Goal: Task Accomplishment & Management: Manage account settings

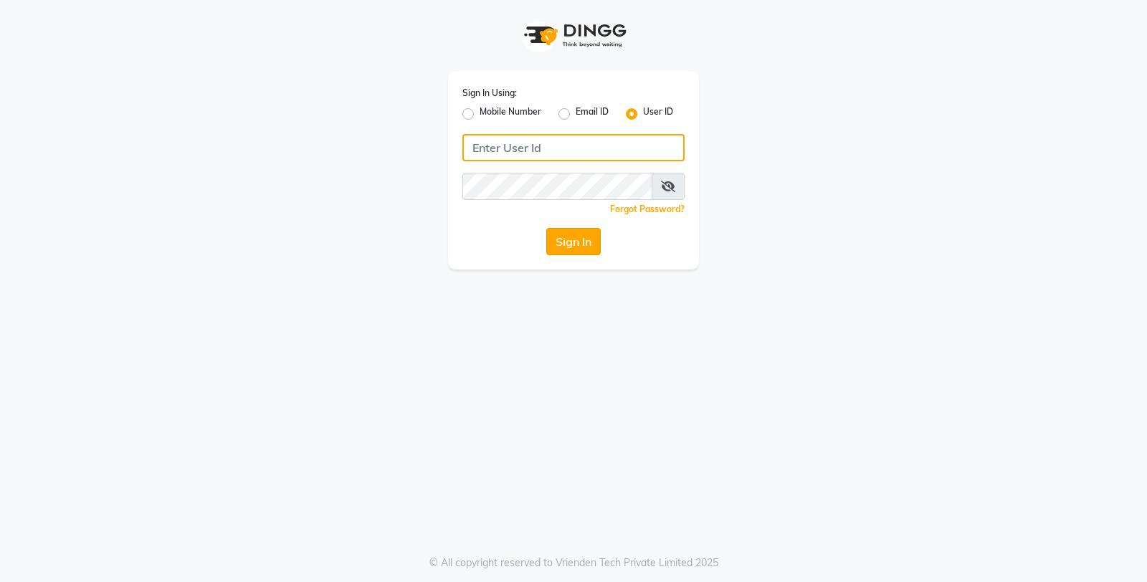
type input "e3598-01"
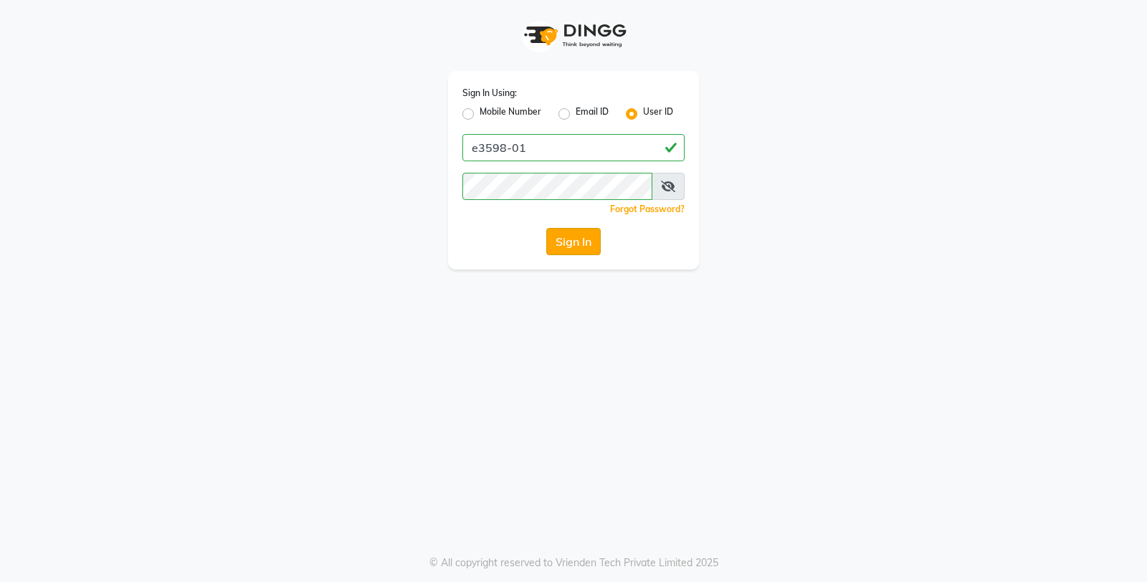
click at [575, 247] on button "Sign In" at bounding box center [573, 241] width 55 height 27
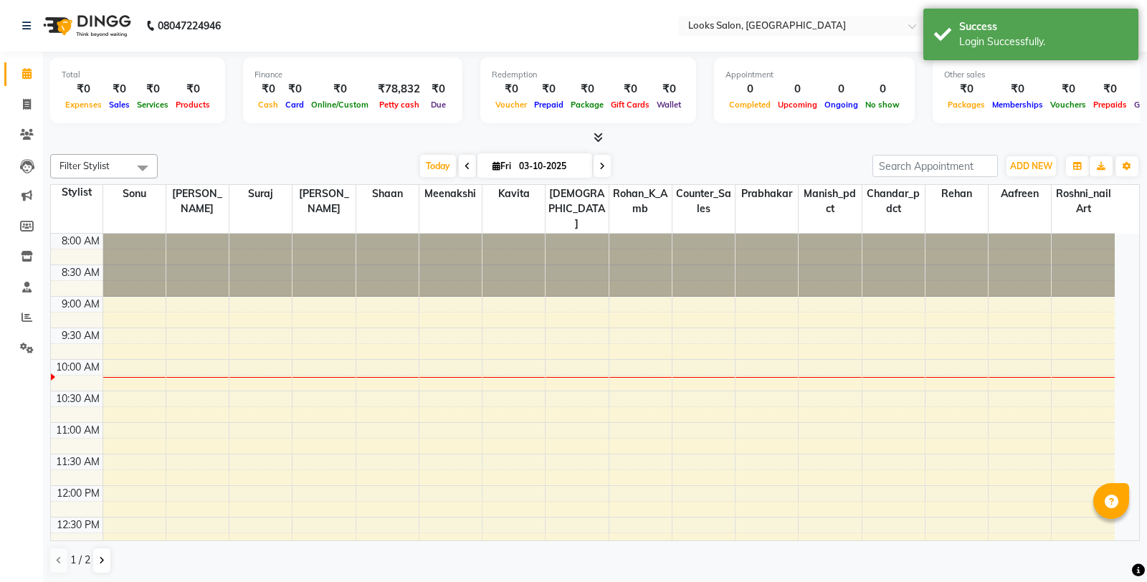
select select "en"
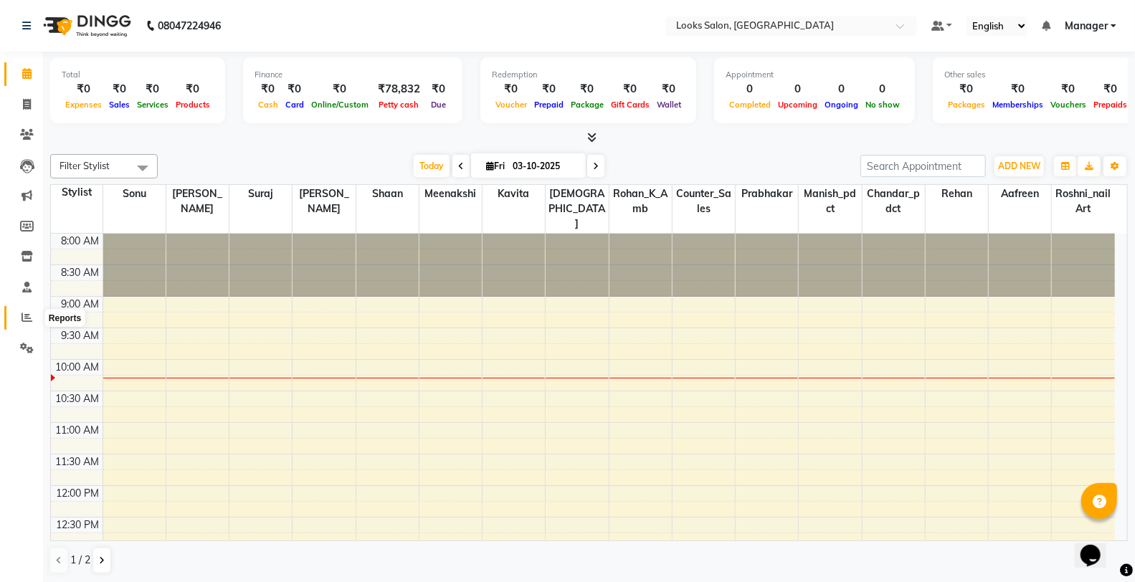
click at [27, 321] on icon at bounding box center [27, 317] width 11 height 11
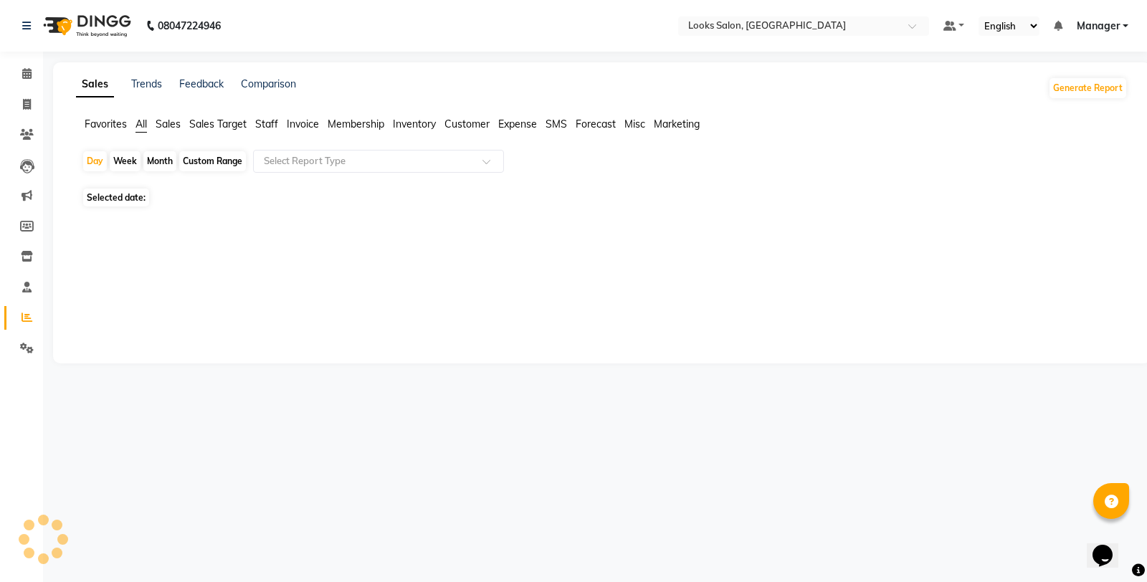
click at [256, 122] on span "Staff" at bounding box center [266, 124] width 23 height 13
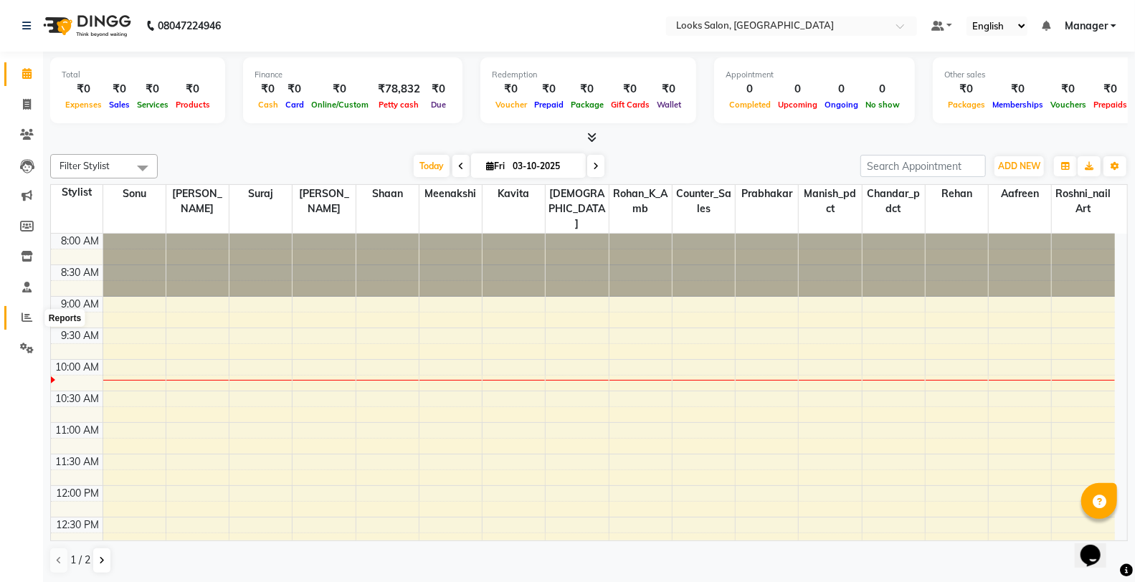
click at [22, 313] on icon at bounding box center [27, 317] width 11 height 11
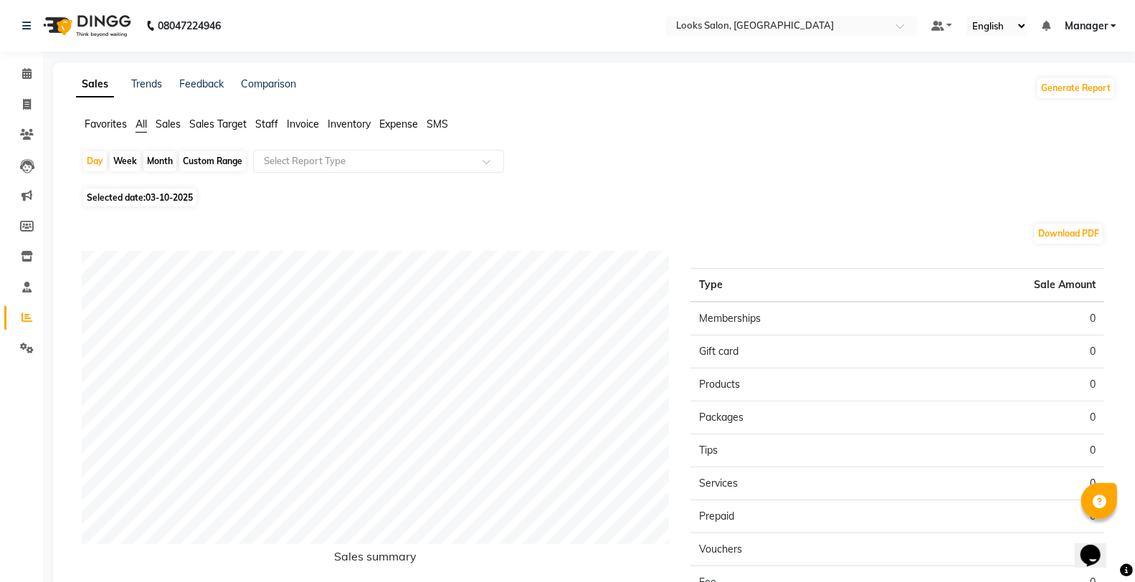
click at [146, 195] on span "Selected date: 03-10-2025" at bounding box center [139, 198] width 113 height 18
select select "10"
select select "2025"
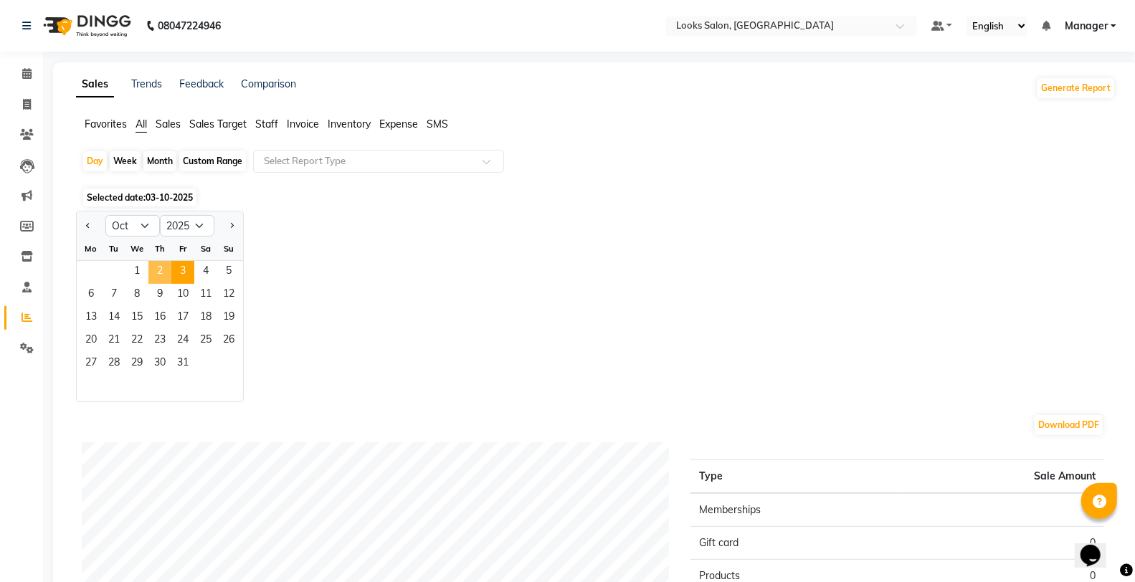
click at [164, 277] on span "2" at bounding box center [159, 272] width 23 height 23
click at [266, 130] on span "Staff" at bounding box center [266, 124] width 23 height 13
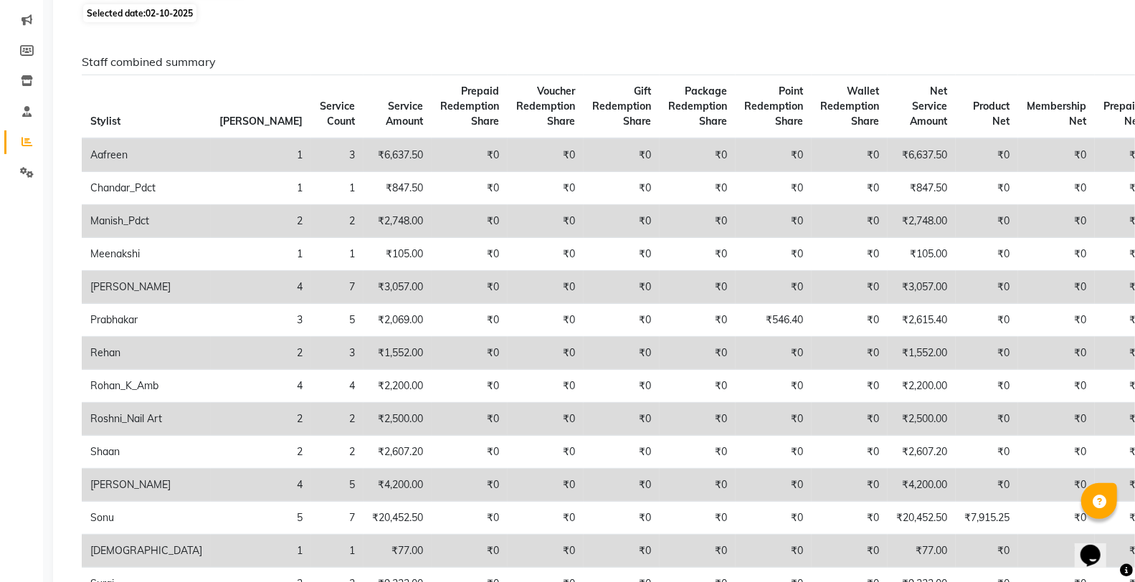
scroll to position [80, 0]
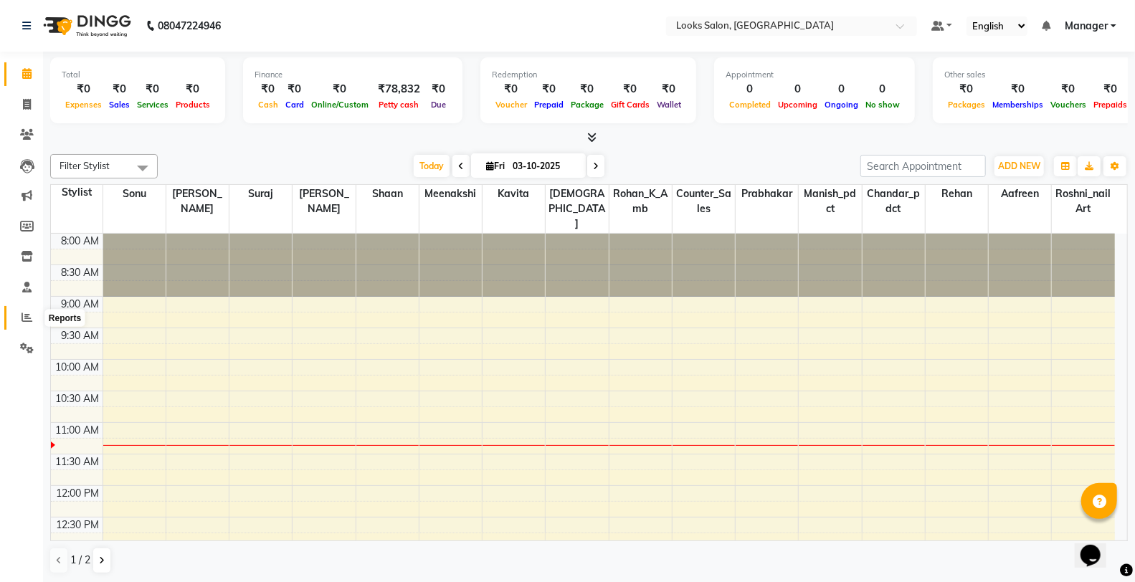
click at [20, 323] on span at bounding box center [26, 318] width 25 height 16
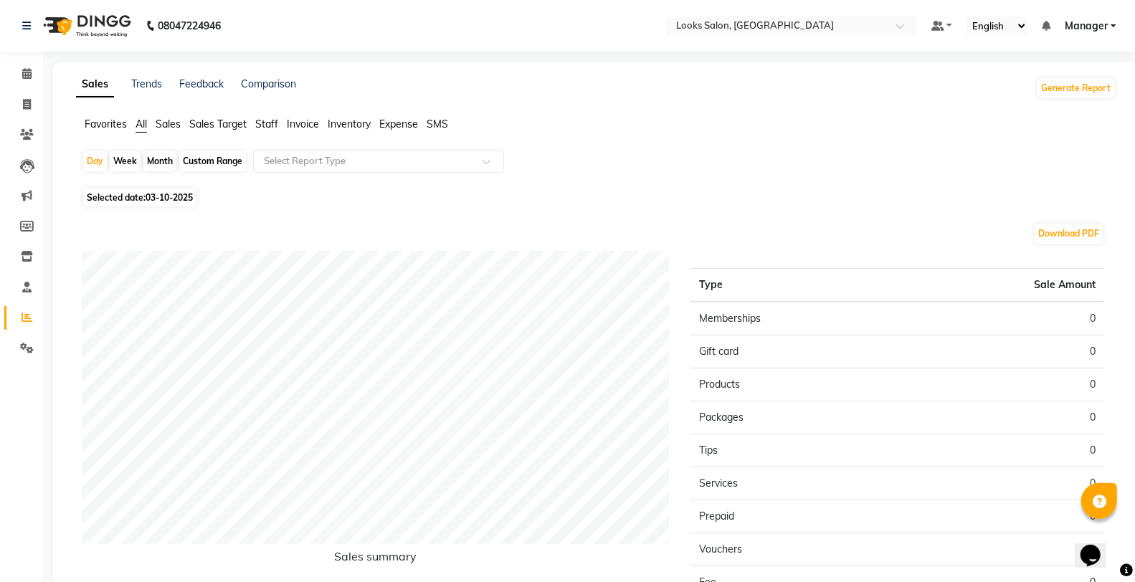
click at [146, 192] on span "Selected date: 03-10-2025" at bounding box center [139, 198] width 113 height 18
select select "10"
select select "2025"
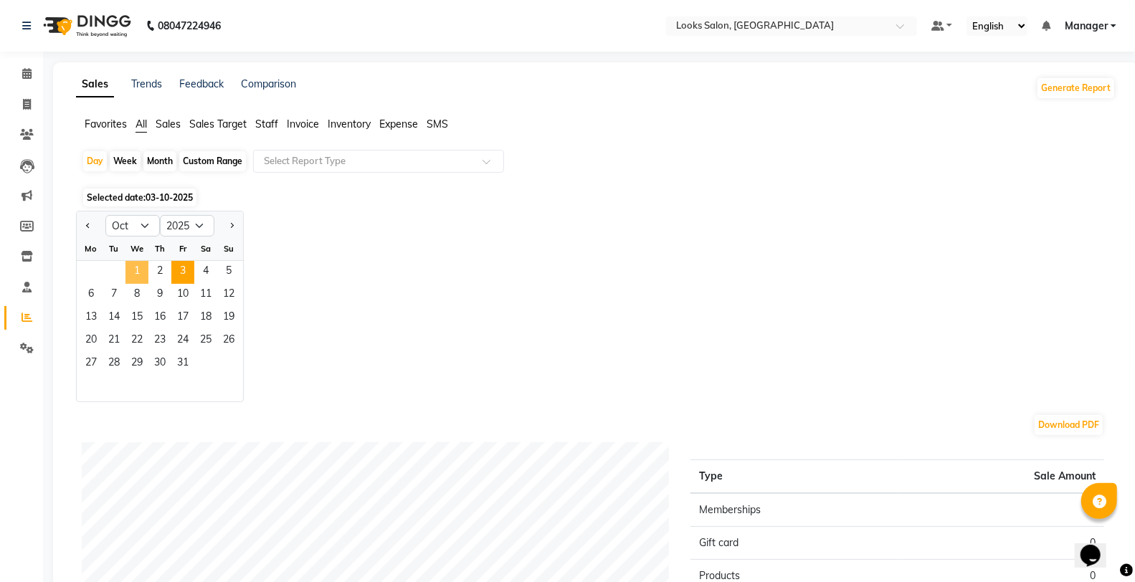
click at [144, 276] on span "1" at bounding box center [137, 272] width 23 height 23
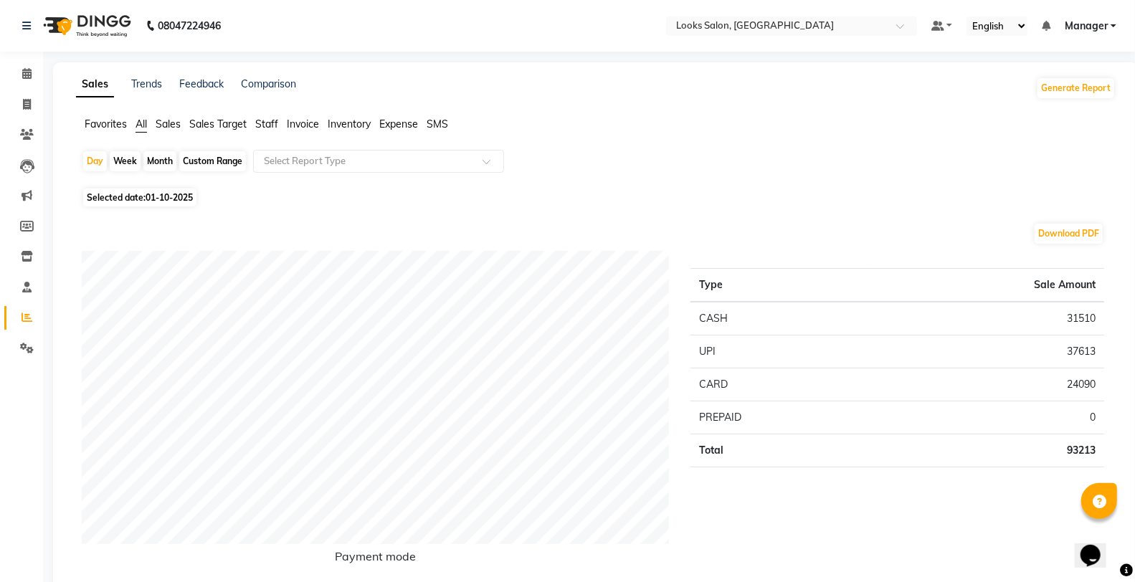
click at [270, 130] on span "Staff" at bounding box center [266, 124] width 23 height 13
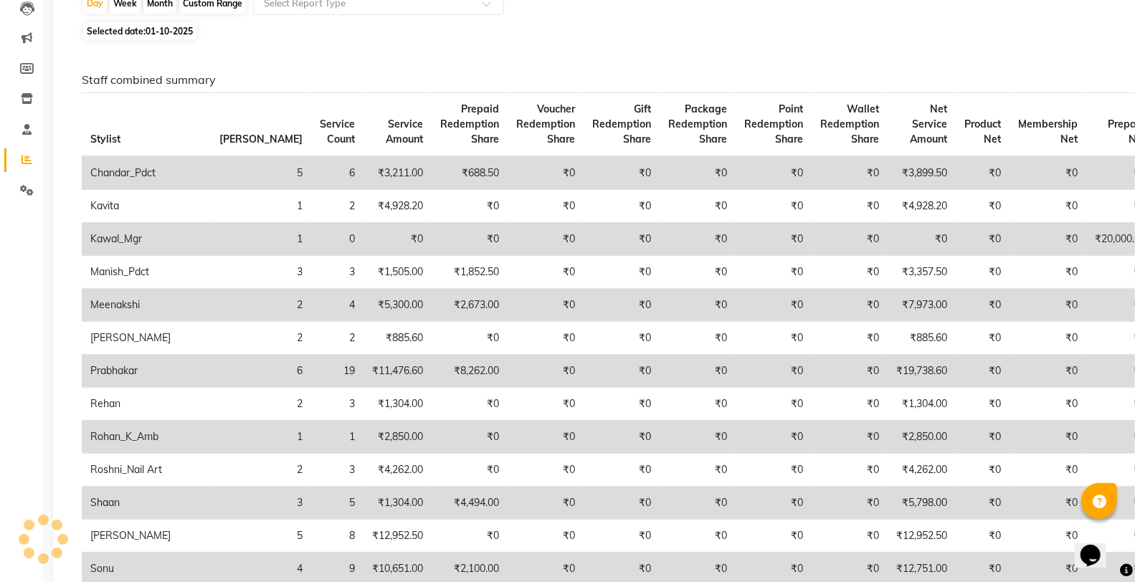
scroll to position [159, 0]
click at [175, 31] on span "01-10-2025" at bounding box center [169, 29] width 47 height 11
select select "10"
select select "2025"
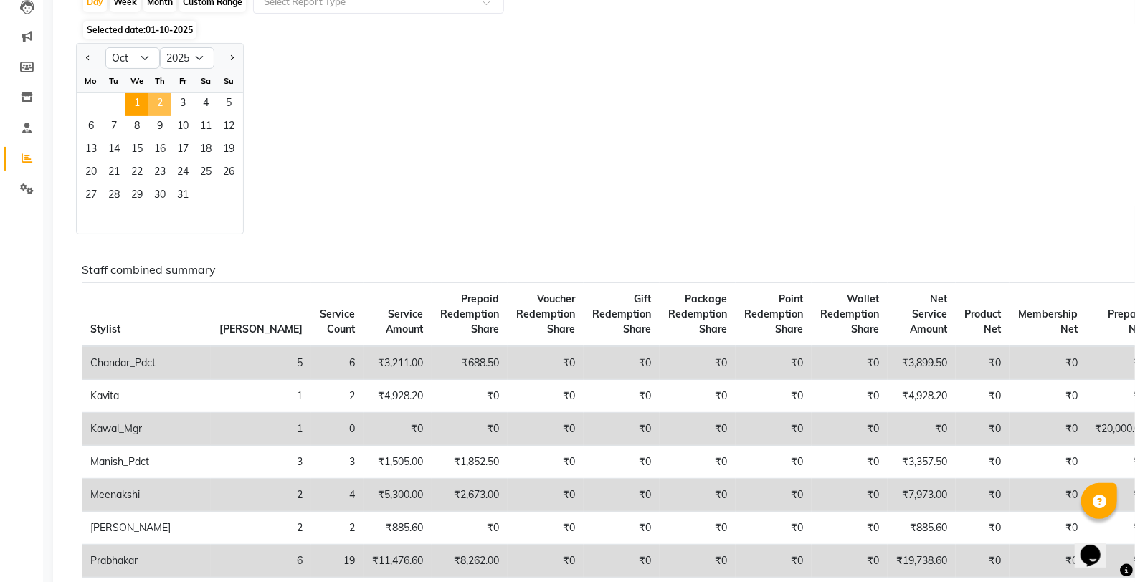
click at [161, 100] on span "2" at bounding box center [159, 104] width 23 height 23
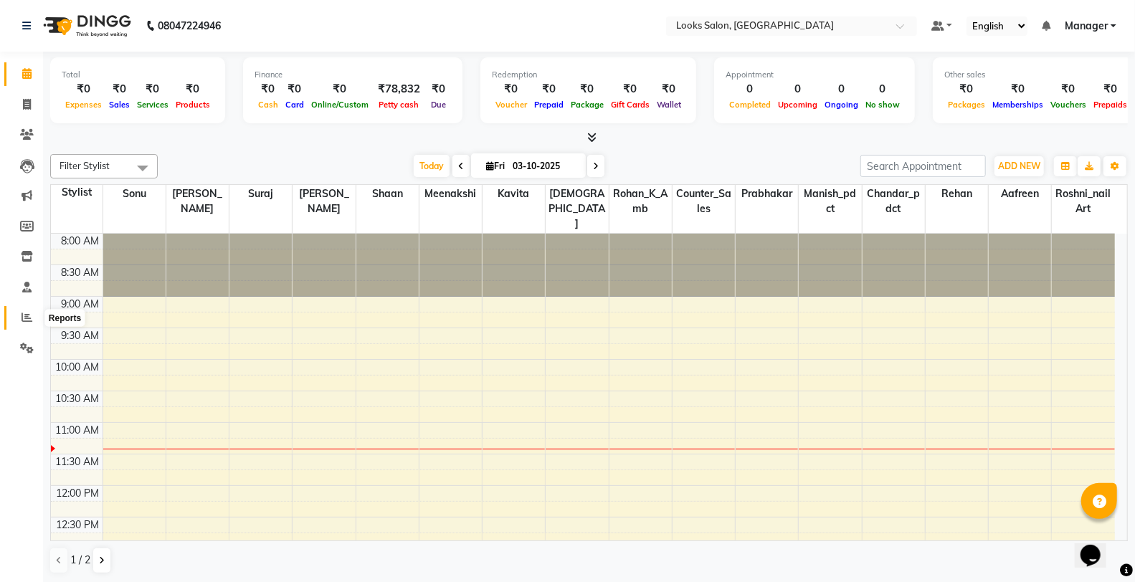
click at [16, 317] on span at bounding box center [26, 318] width 25 height 16
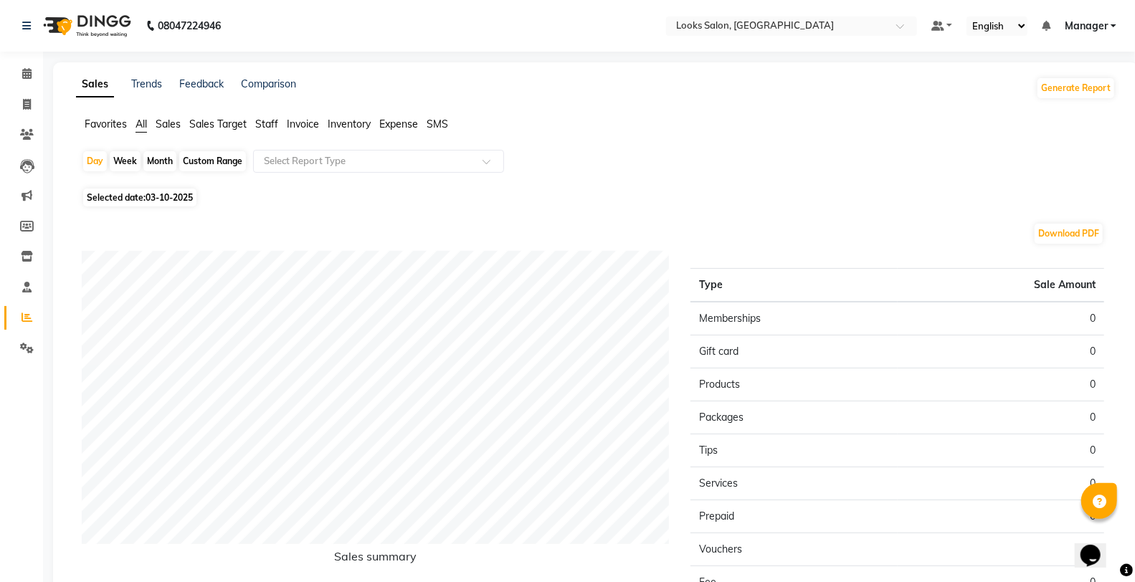
click at [155, 203] on span "Selected date: 03-10-2025" at bounding box center [139, 198] width 113 height 18
select select "10"
select select "2025"
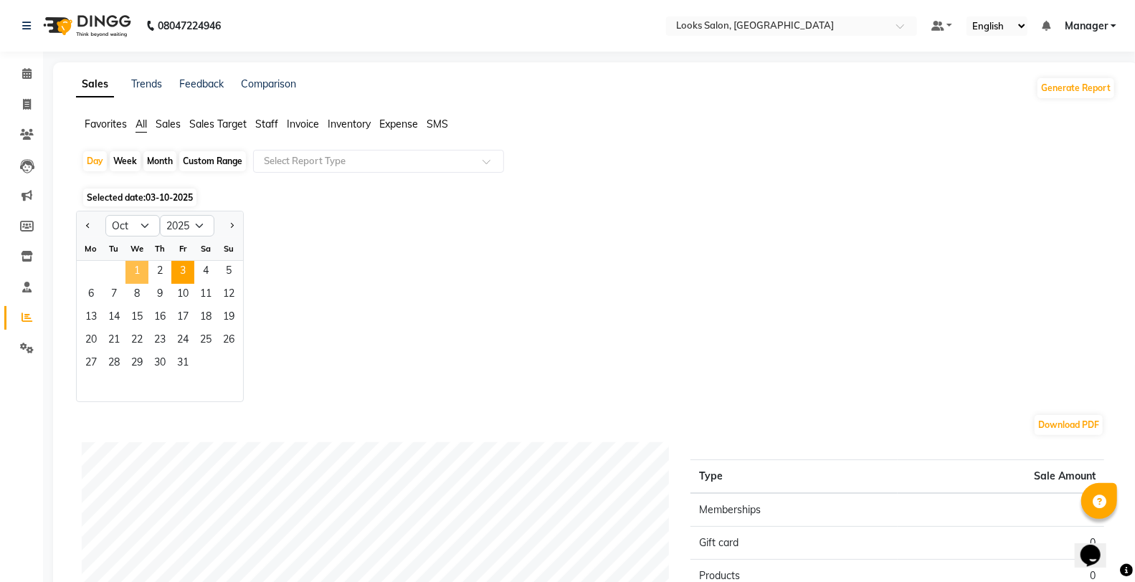
click at [141, 267] on span "1" at bounding box center [137, 272] width 23 height 23
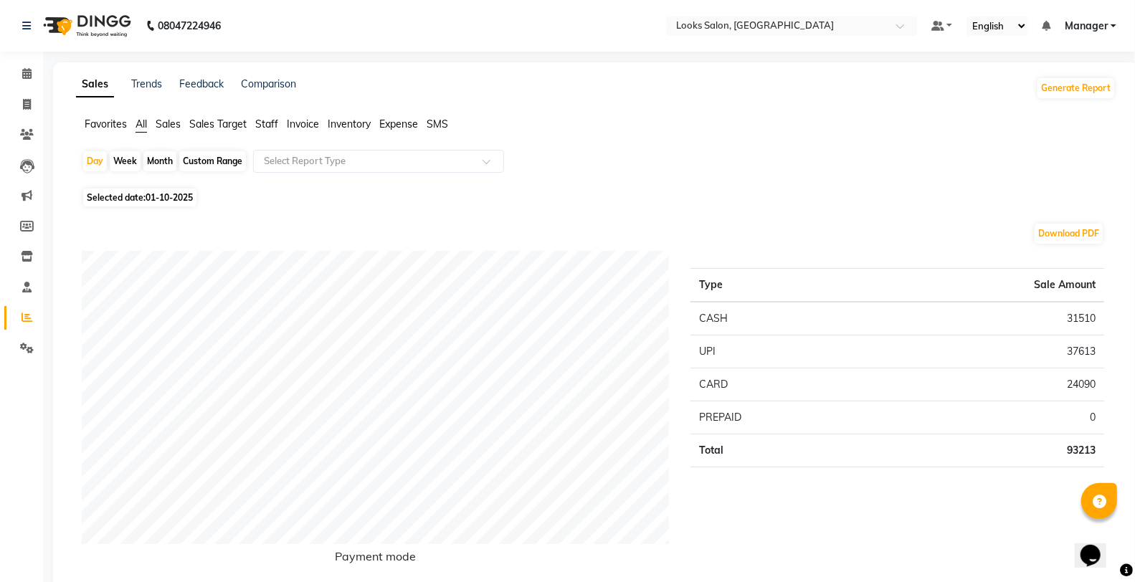
click at [290, 128] on span "Invoice" at bounding box center [303, 124] width 32 height 13
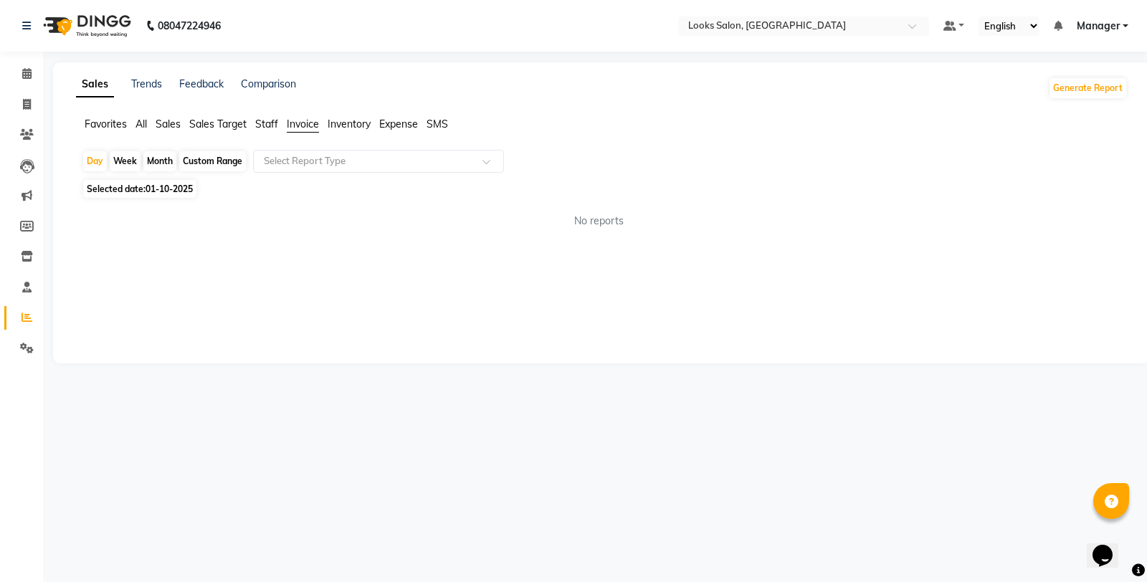
click at [255, 120] on ul "Favorites All Sales Sales Target Staff Invoice Inventory Expense SMS" at bounding box center [602, 125] width 1052 height 16
click at [265, 120] on span "Staff" at bounding box center [266, 124] width 23 height 13
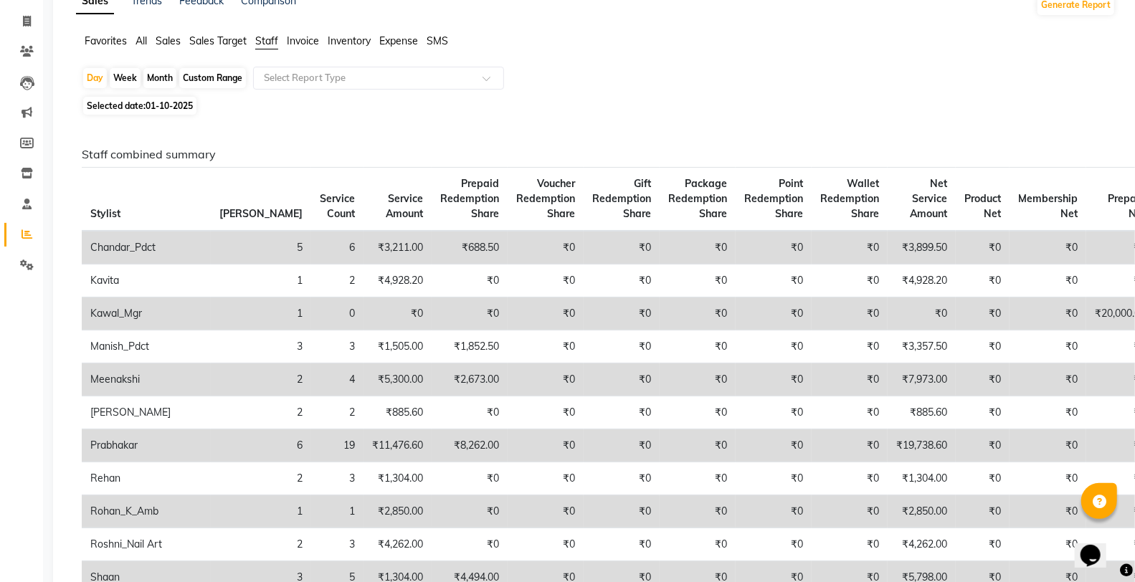
scroll to position [80, 0]
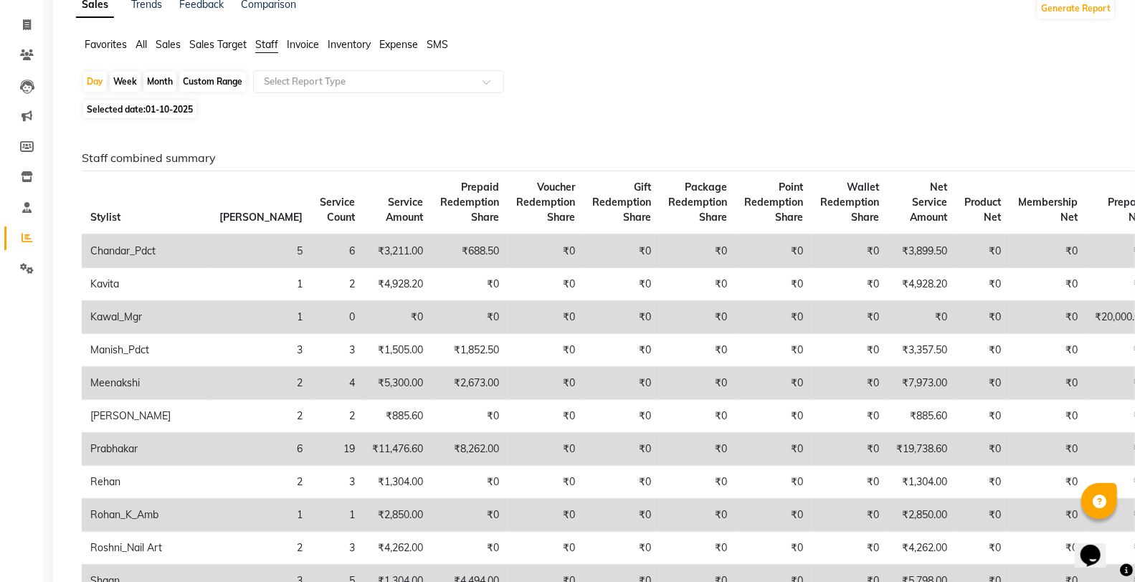
click at [146, 108] on span "Selected date: [DATE]" at bounding box center [139, 109] width 113 height 18
select select "10"
select select "2025"
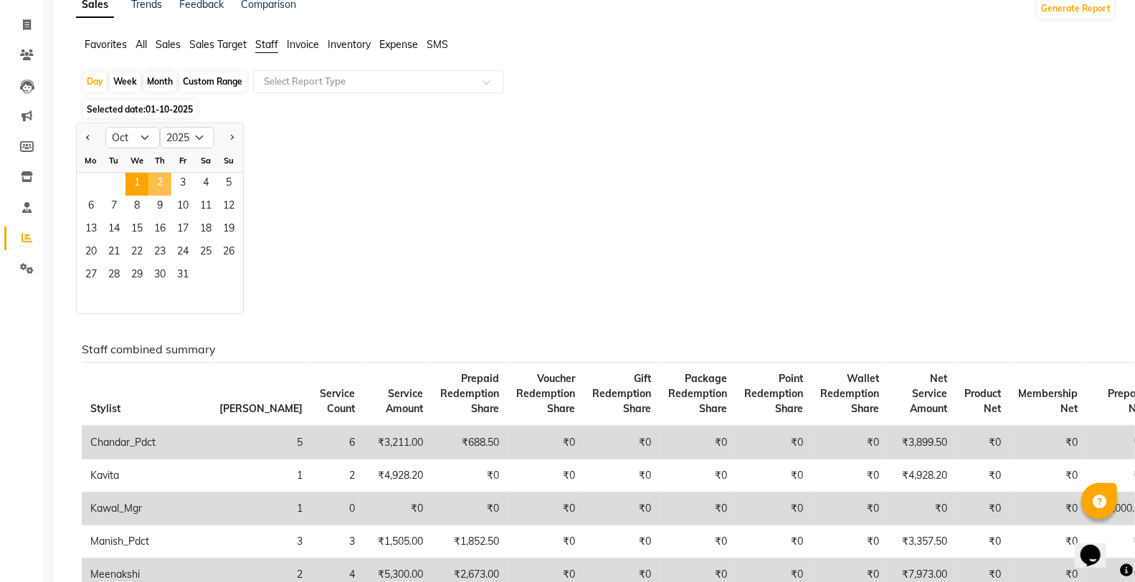
click at [156, 184] on span "2" at bounding box center [159, 184] width 23 height 23
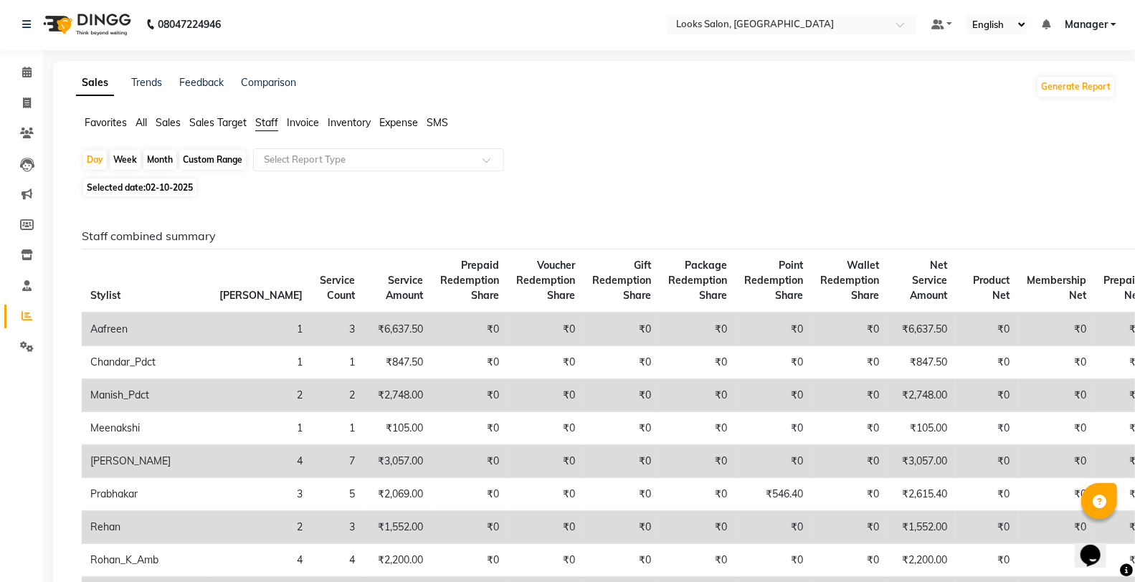
scroll to position [0, 0]
drag, startPoint x: 196, startPoint y: 158, endPoint x: 212, endPoint y: 180, distance: 27.7
click at [196, 158] on div "Custom Range" at bounding box center [212, 161] width 67 height 20
select select "10"
select select "2025"
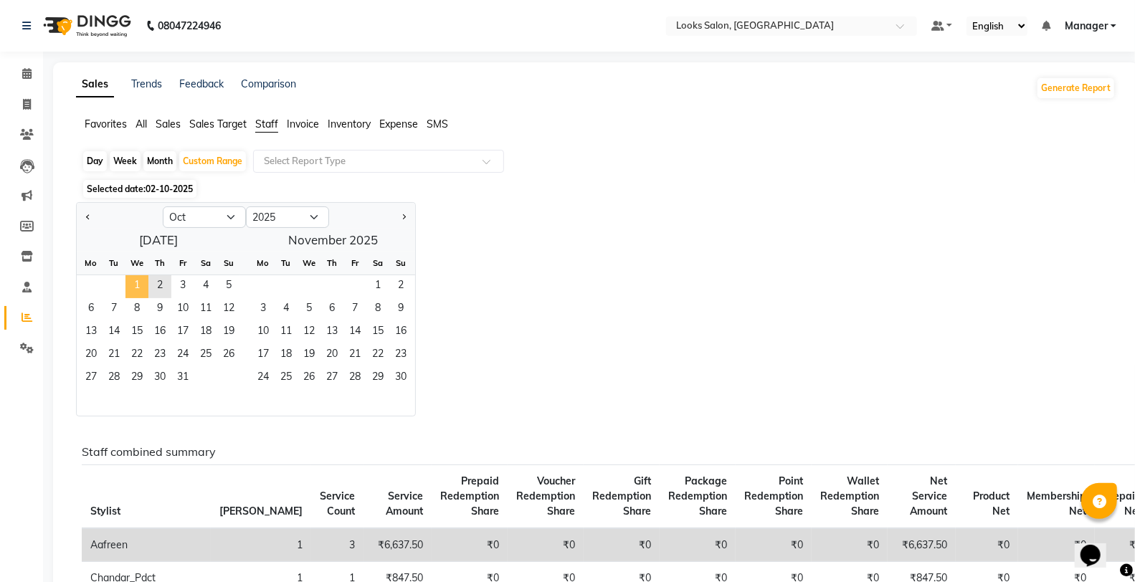
click at [129, 285] on span "1" at bounding box center [137, 286] width 23 height 23
click at [156, 290] on span "2" at bounding box center [159, 286] width 23 height 23
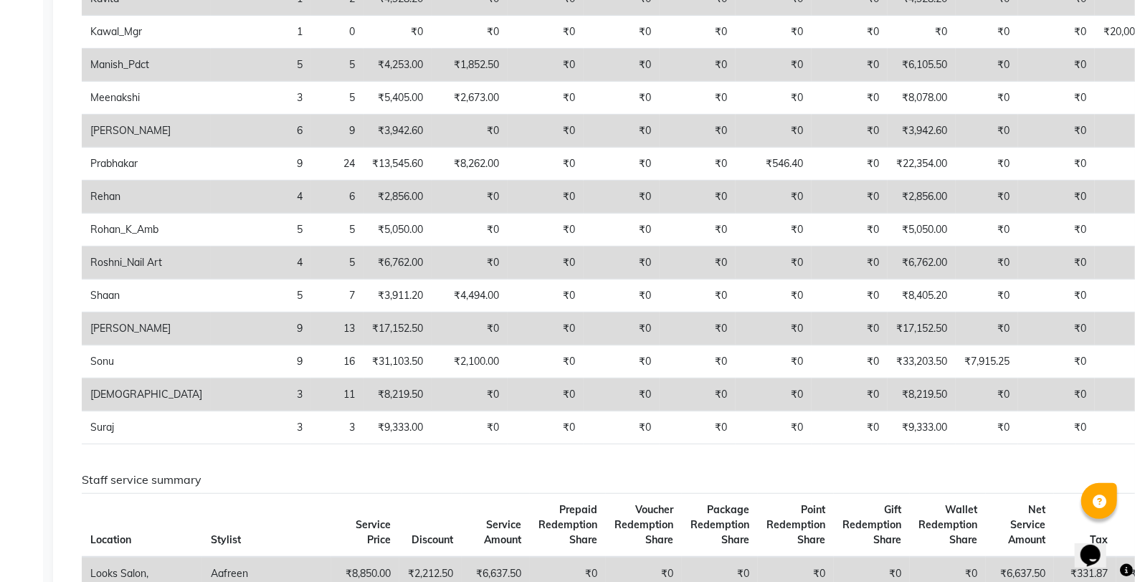
scroll to position [318, 0]
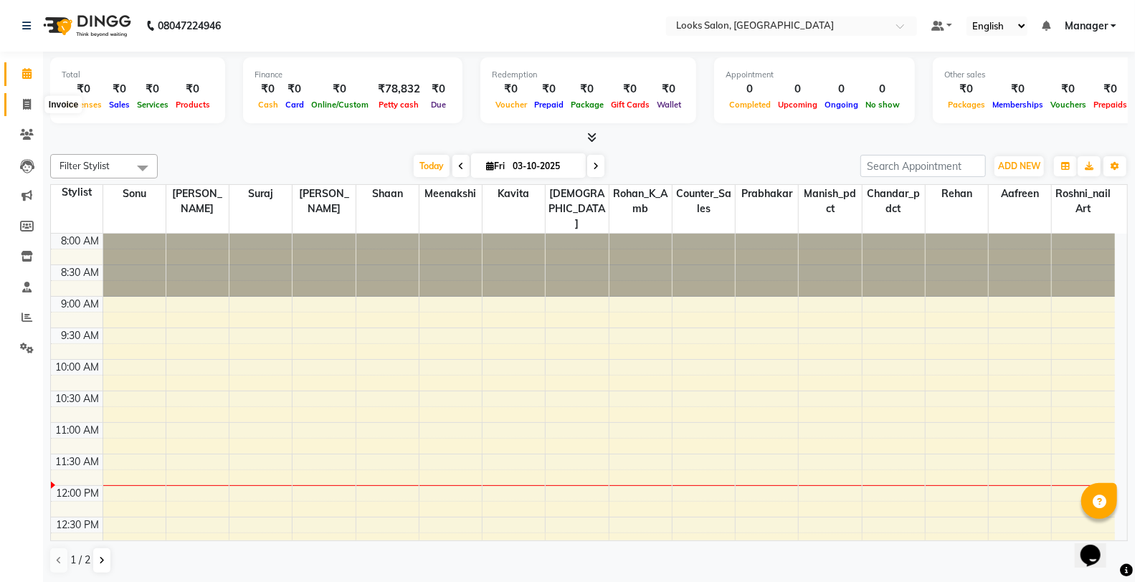
click at [19, 97] on span at bounding box center [26, 105] width 25 height 16
select select "service"
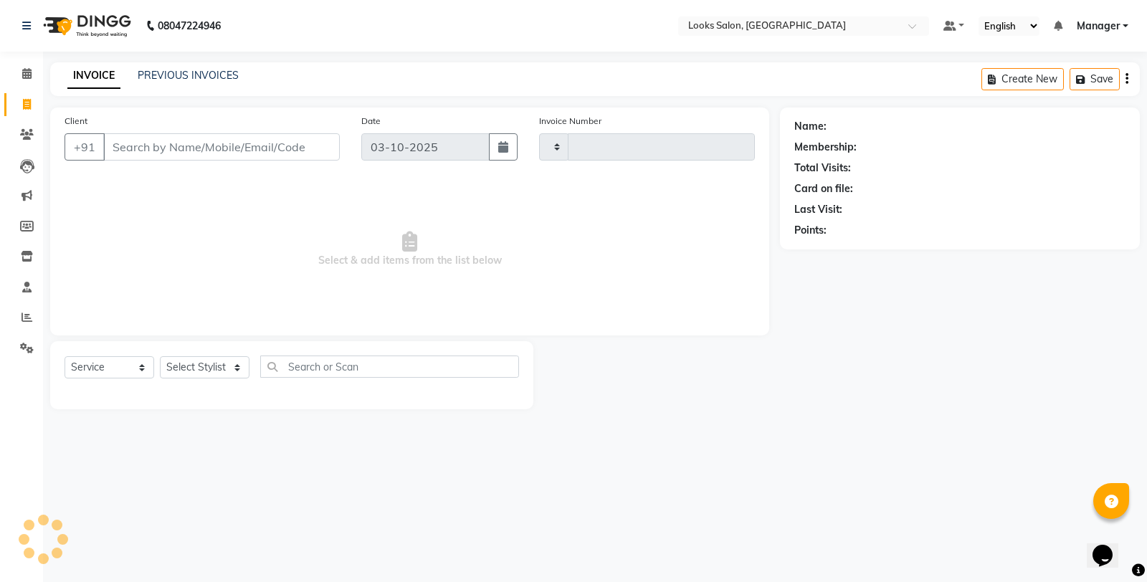
type input "0428"
select select "8126"
click at [147, 145] on input "Client" at bounding box center [221, 146] width 237 height 27
click at [146, 145] on input "Client" at bounding box center [221, 146] width 237 height 27
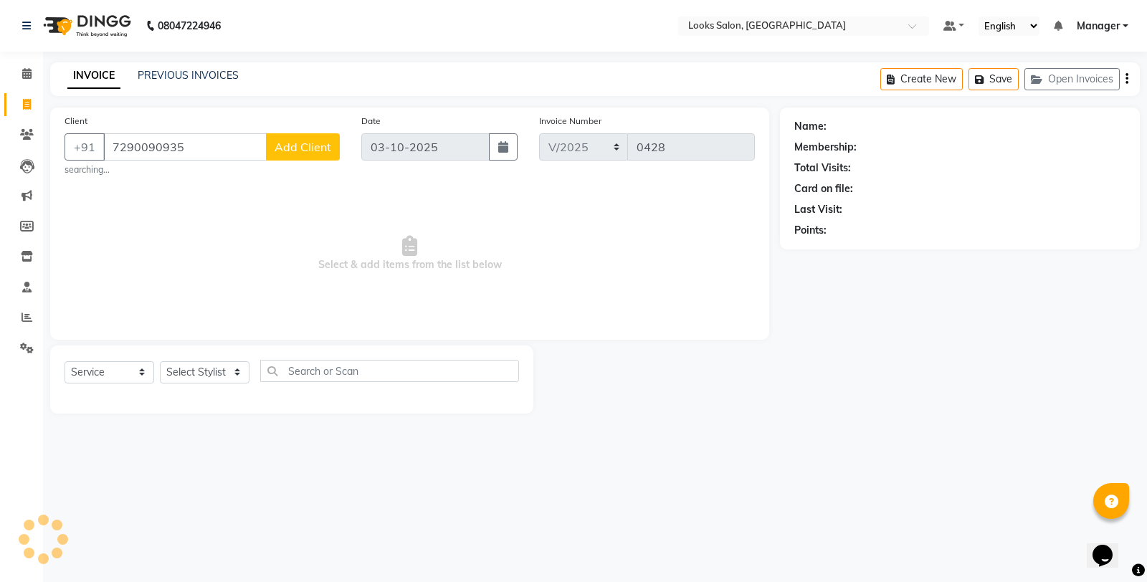
type input "7290090935"
click at [295, 148] on span "Add Client" at bounding box center [303, 147] width 57 height 14
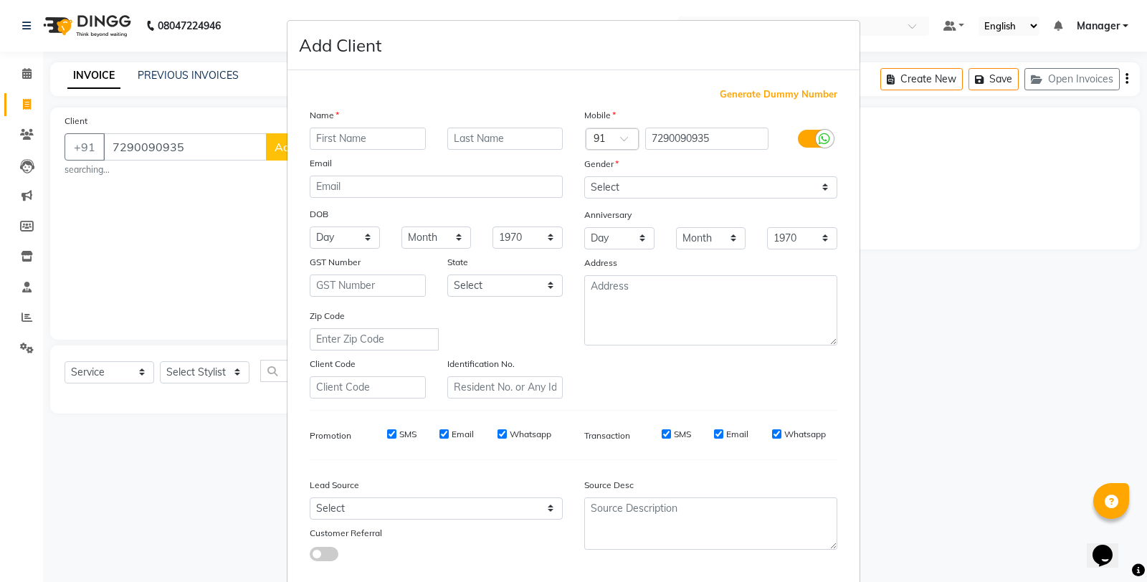
click at [331, 137] on input "text" at bounding box center [368, 139] width 116 height 22
type input "[PERSON_NAME]"
type input "MAAM"
click at [585, 181] on select "Select [DEMOGRAPHIC_DATA] [DEMOGRAPHIC_DATA] Other Prefer Not To Say" at bounding box center [711, 187] width 253 height 22
select select "[DEMOGRAPHIC_DATA]"
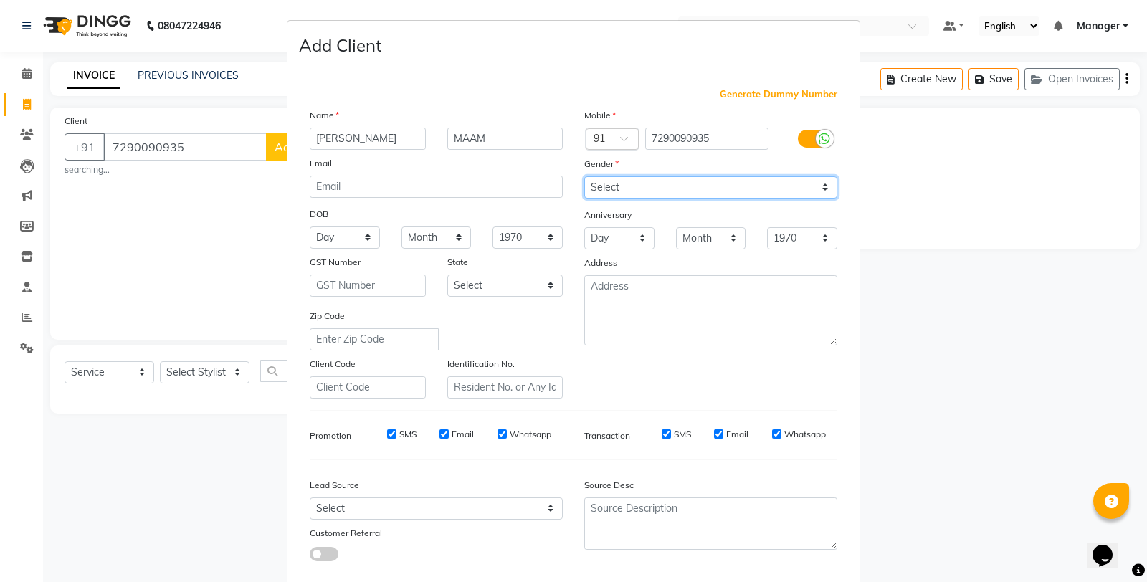
click at [585, 176] on select "Select [DEMOGRAPHIC_DATA] [DEMOGRAPHIC_DATA] Other Prefer Not To Say" at bounding box center [711, 187] width 253 height 22
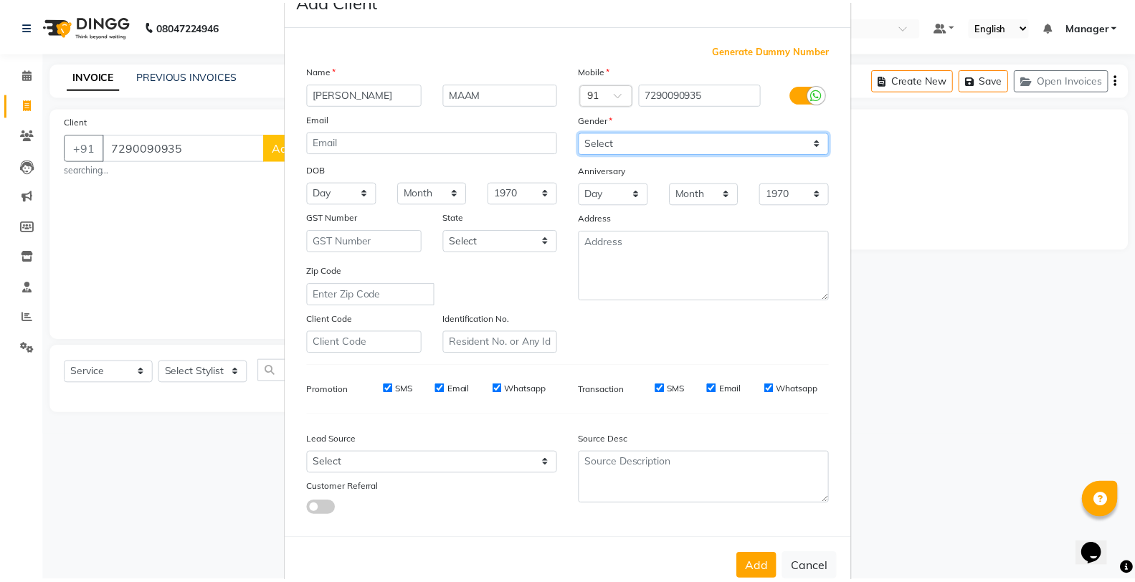
scroll to position [80, 0]
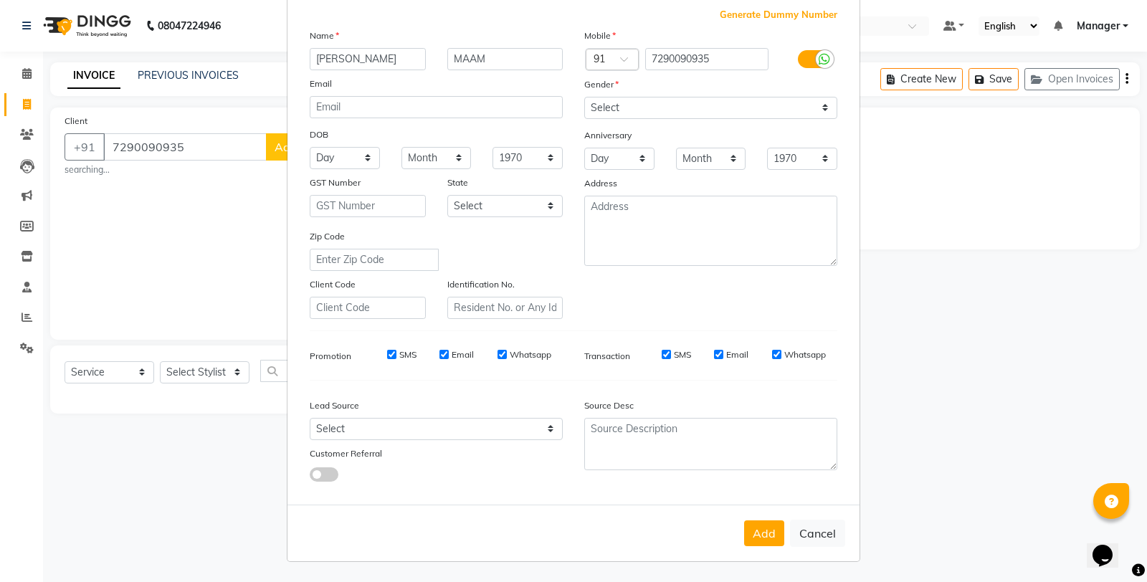
drag, startPoint x: 739, startPoint y: 519, endPoint x: 751, endPoint y: 528, distance: 14.3
click at [740, 521] on div "Add Cancel" at bounding box center [574, 533] width 572 height 57
click at [752, 524] on button "Add" at bounding box center [764, 534] width 40 height 26
select select
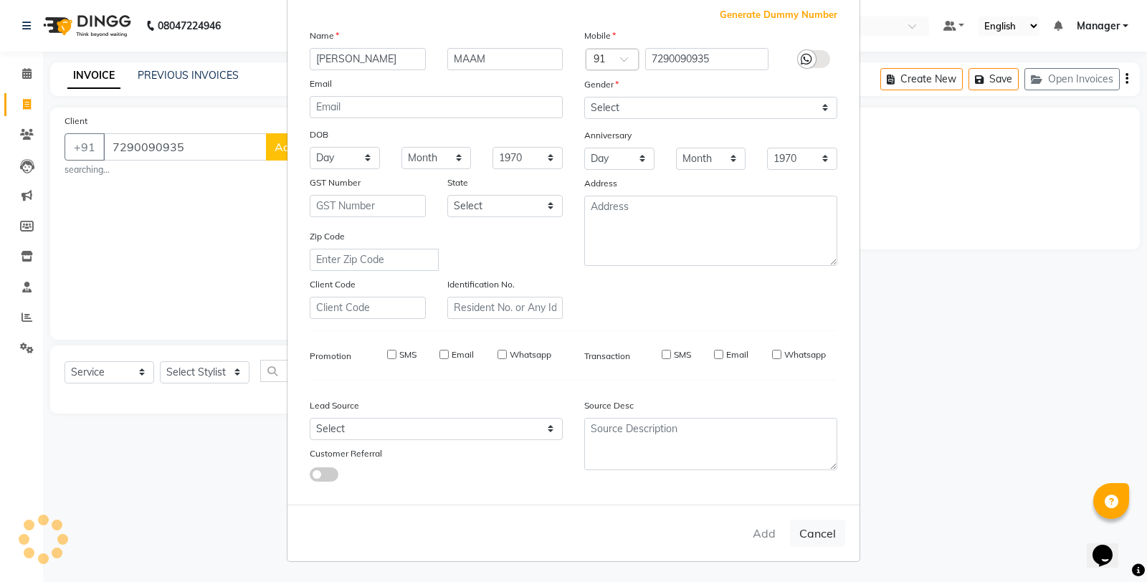
select select
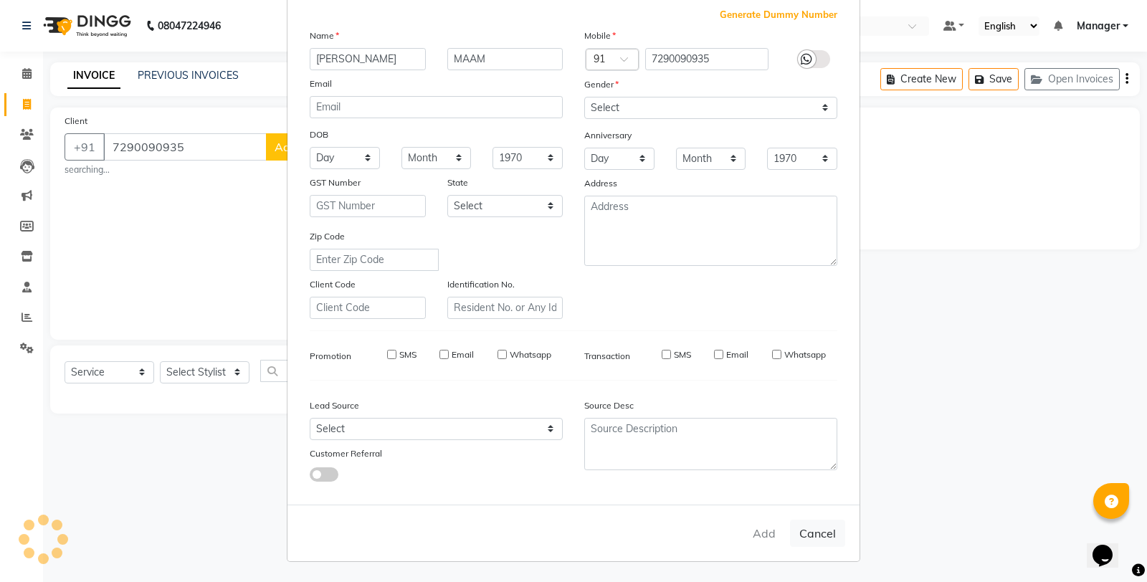
checkbox input "false"
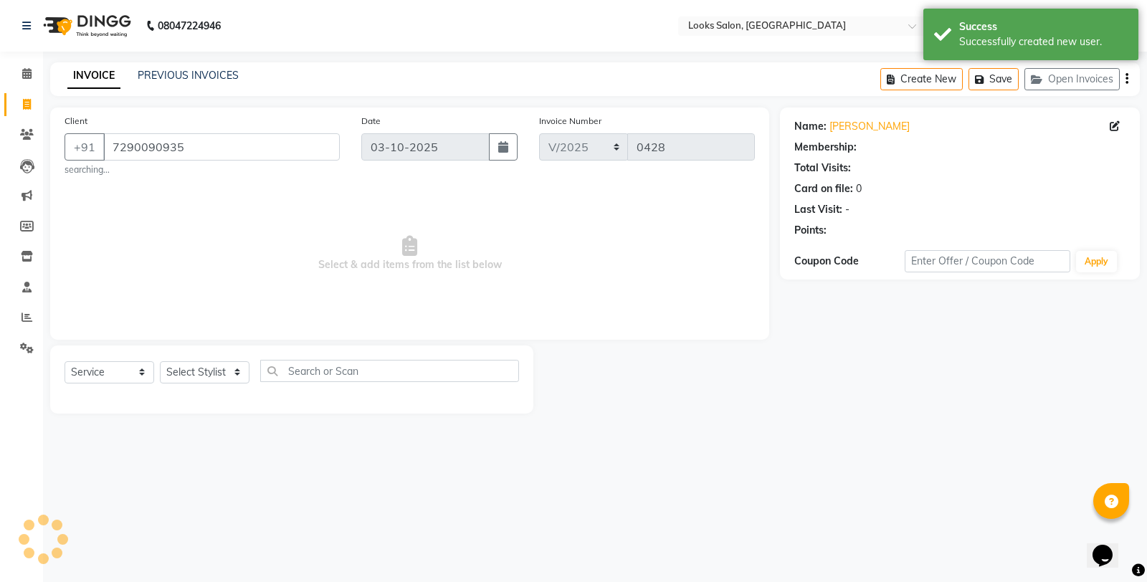
select select "1: Object"
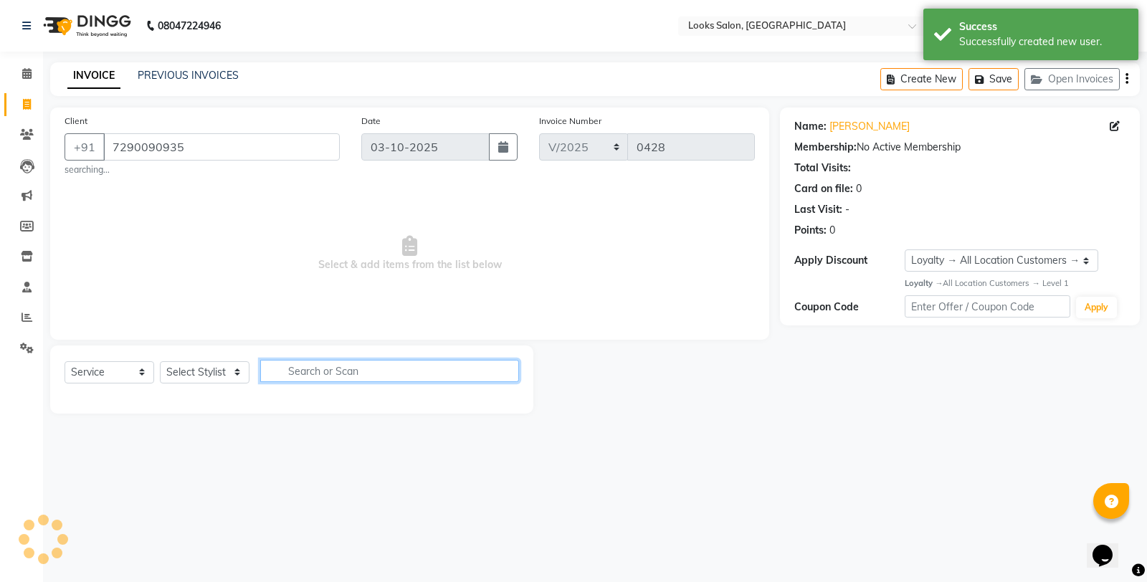
click at [287, 369] on input "text" at bounding box center [389, 371] width 259 height 22
type input "WAS"
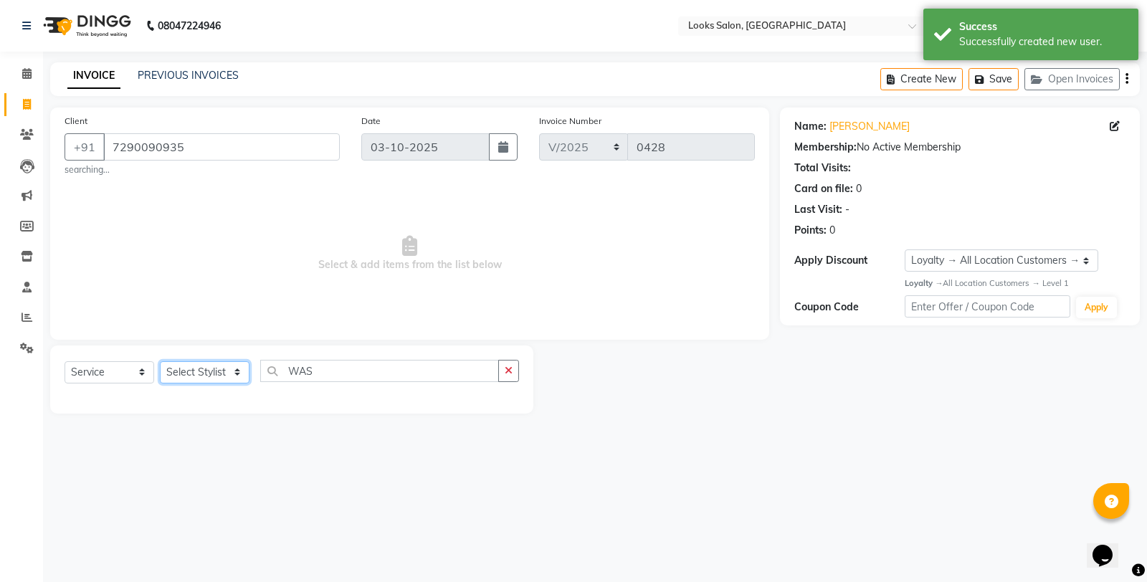
click at [203, 374] on select "Select Stylist Aafreen Chandar_pdct Counter_Sales Damini_Mgr [PERSON_NAME] Mana…" at bounding box center [205, 372] width 90 height 22
select select "75840"
click at [160, 361] on select "Select Stylist Aafreen Chandar_pdct Counter_Sales Damini_Mgr [PERSON_NAME] Mana…" at bounding box center [205, 372] width 90 height 22
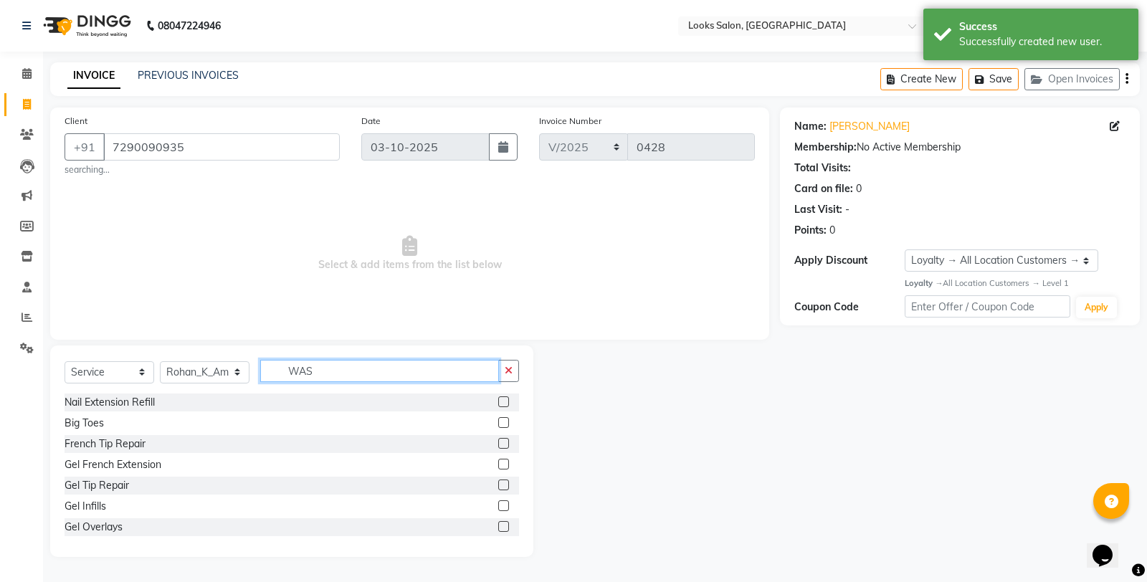
click at [362, 368] on input "WAS" at bounding box center [379, 371] width 239 height 22
type input "WASH"
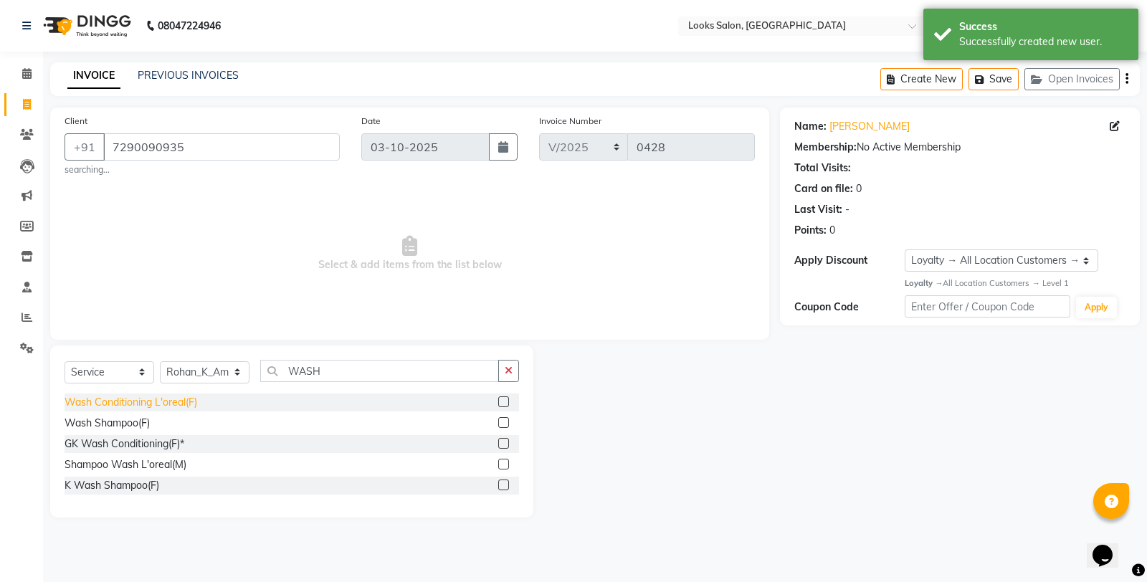
click at [144, 409] on div "Wash Conditioning L'oreal(F)" at bounding box center [131, 402] width 133 height 15
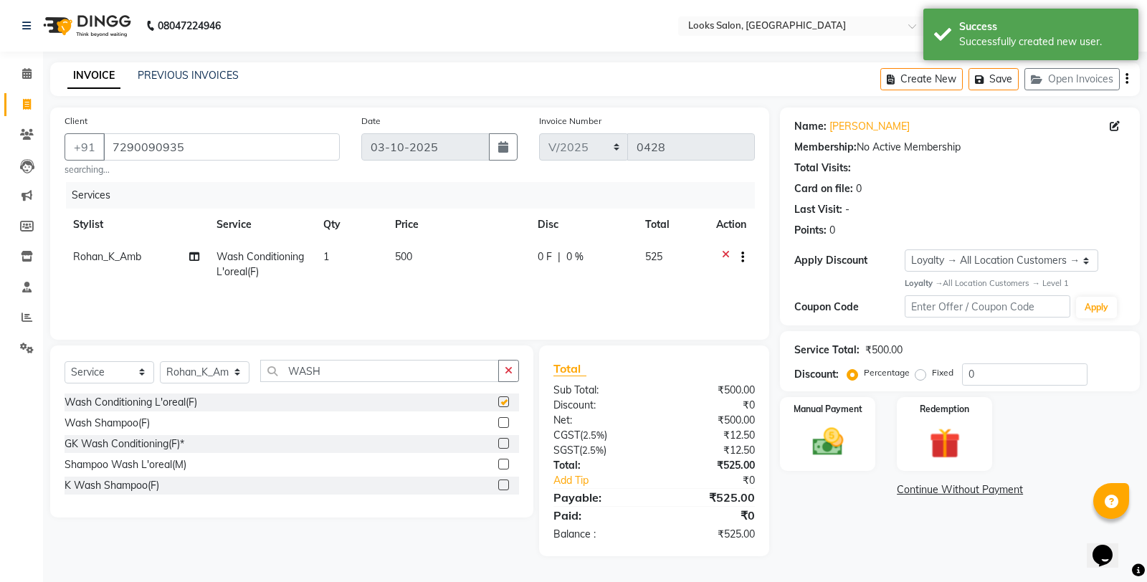
checkbox input "false"
click at [449, 257] on td "500" at bounding box center [458, 264] width 143 height 47
select select "75840"
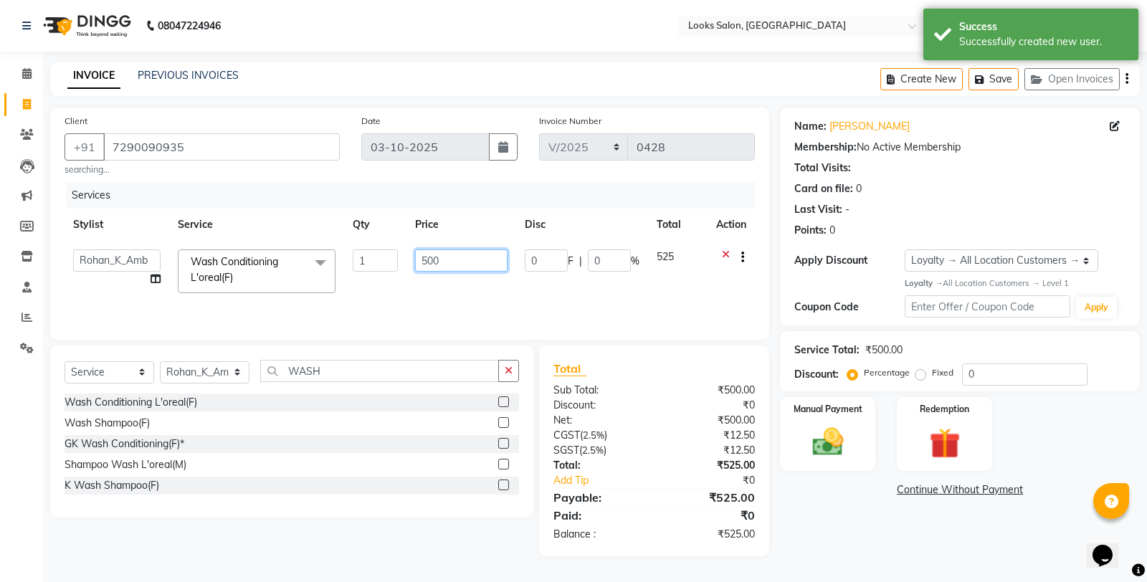
click at [472, 261] on input "500" at bounding box center [461, 261] width 93 height 22
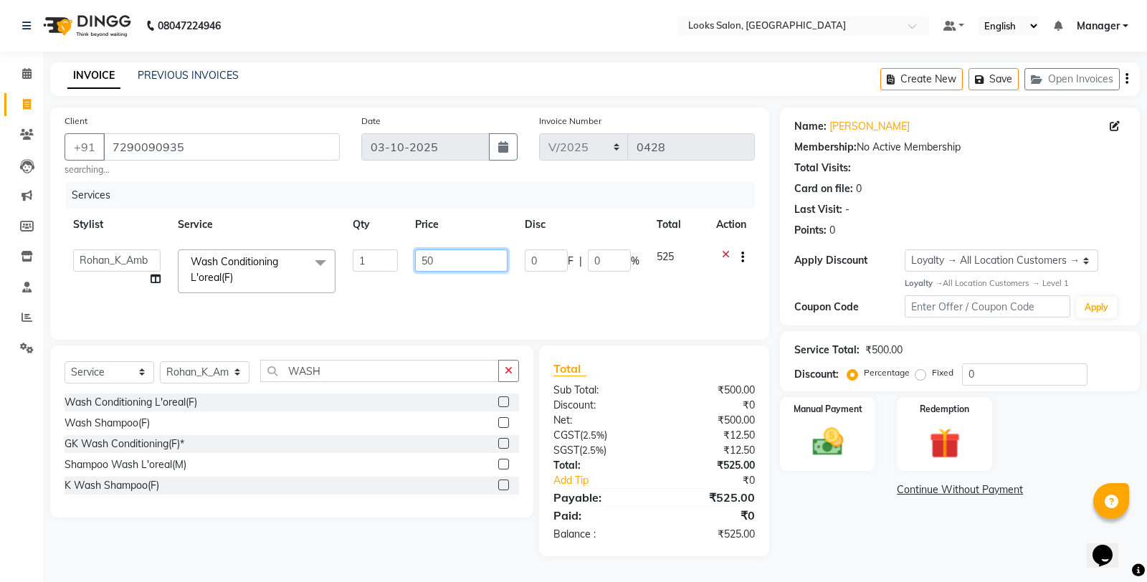
type input "505"
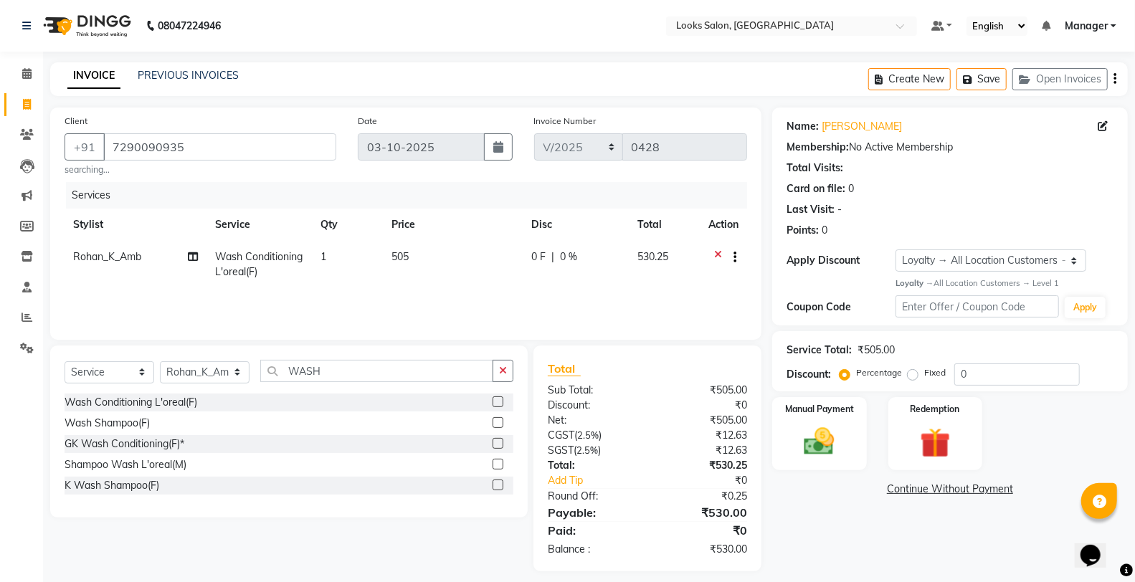
click at [804, 524] on div "Name: [PERSON_NAME] Membership: No Active Membership Total Visits: Card on file…" at bounding box center [955, 340] width 366 height 464
click at [770, 448] on div "Manual Payment Redemption" at bounding box center [950, 433] width 377 height 73
click at [843, 454] on img at bounding box center [819, 442] width 51 height 37
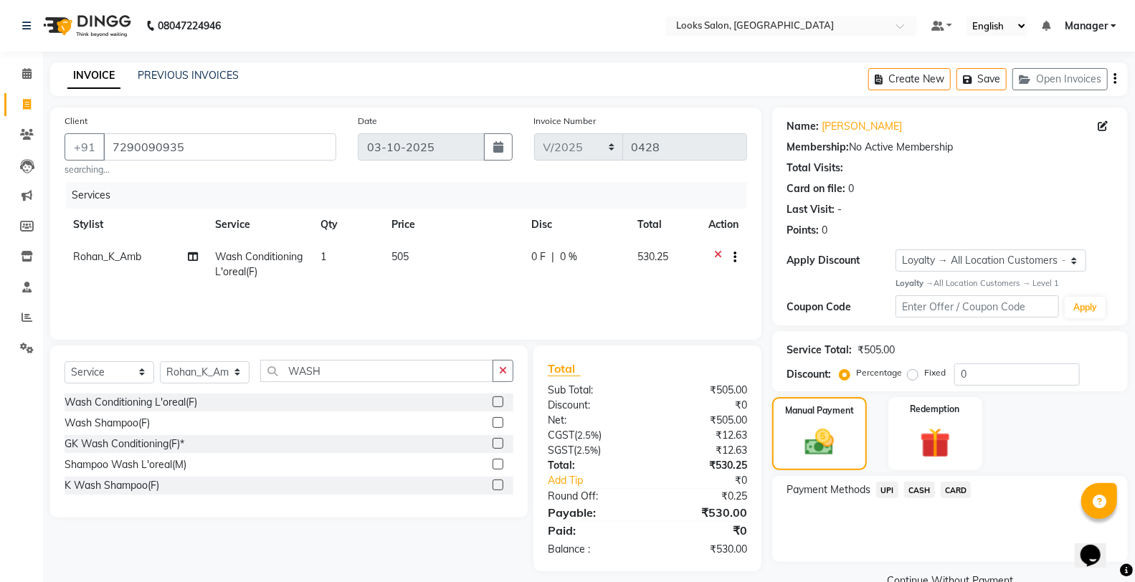
click at [891, 498] on span "UPI" at bounding box center [887, 490] width 22 height 16
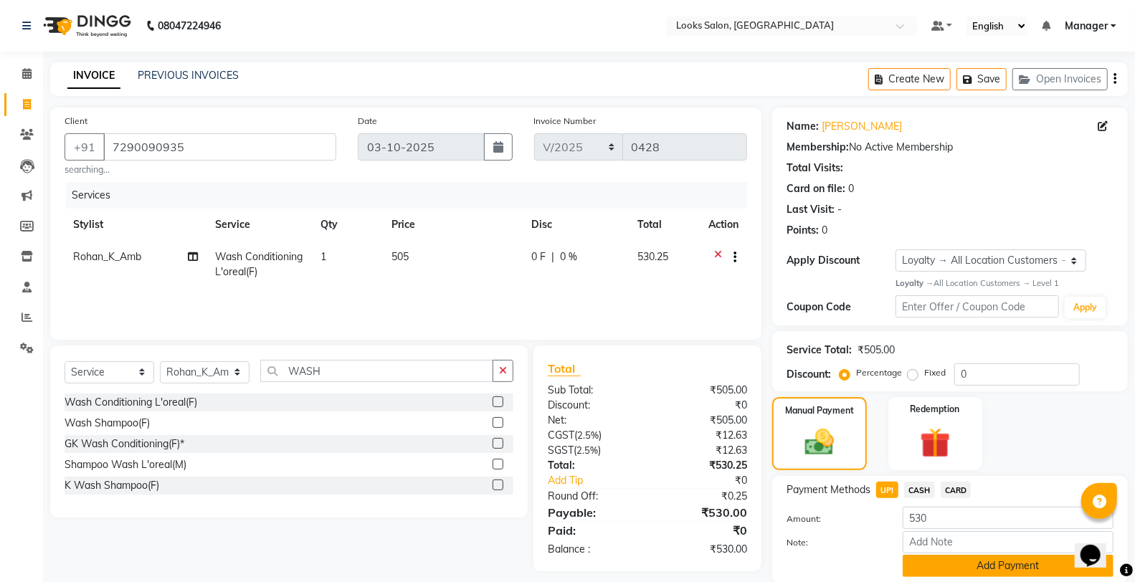
click at [943, 524] on button "Add Payment" at bounding box center [1008, 566] width 211 height 22
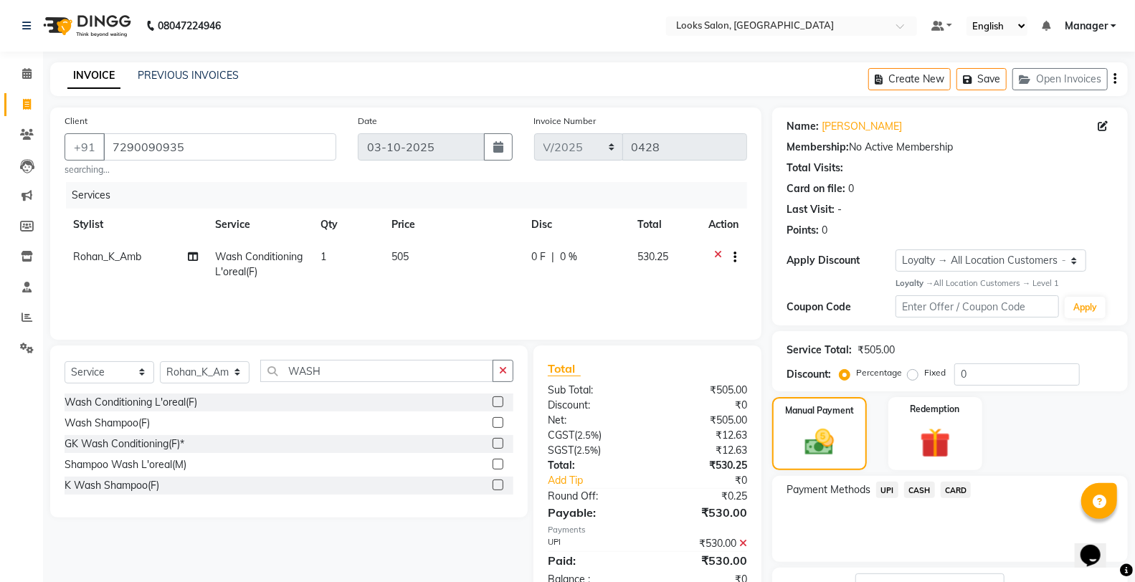
scroll to position [112, 0]
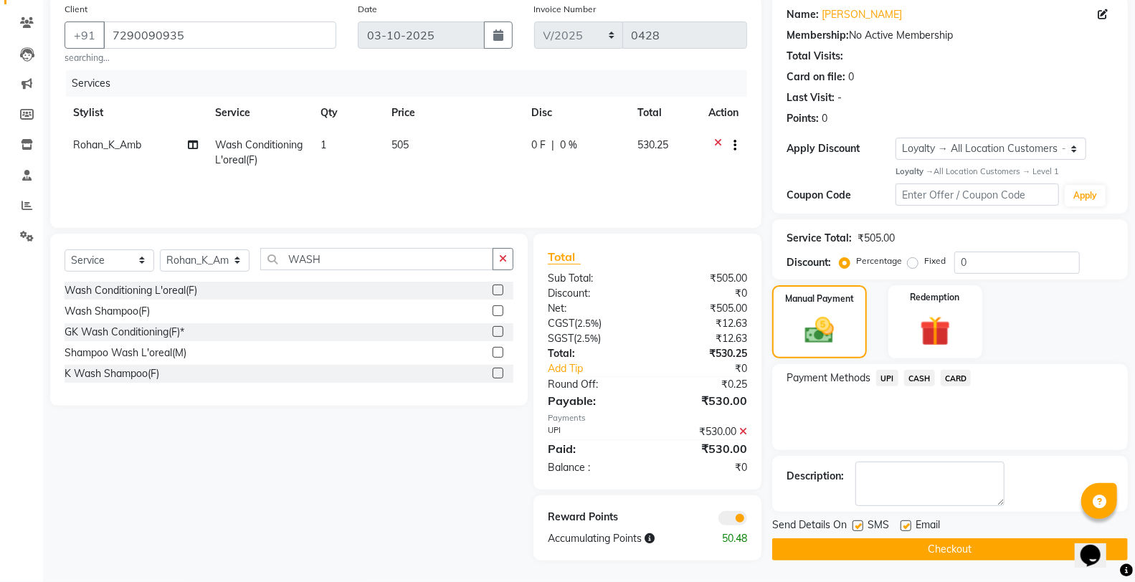
click at [832, 524] on button "Checkout" at bounding box center [950, 550] width 356 height 22
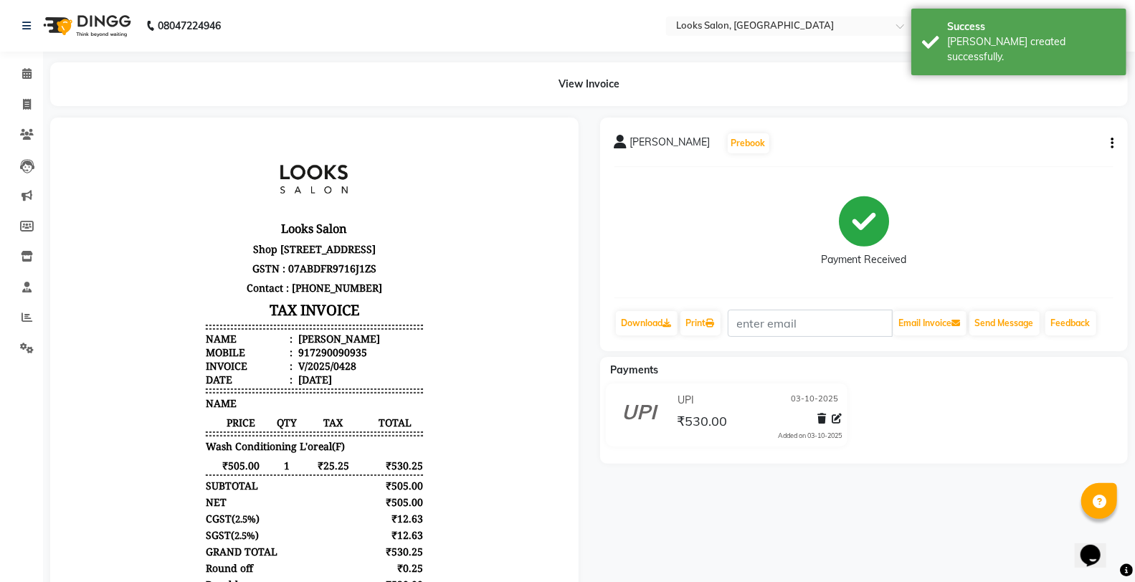
select select "service"
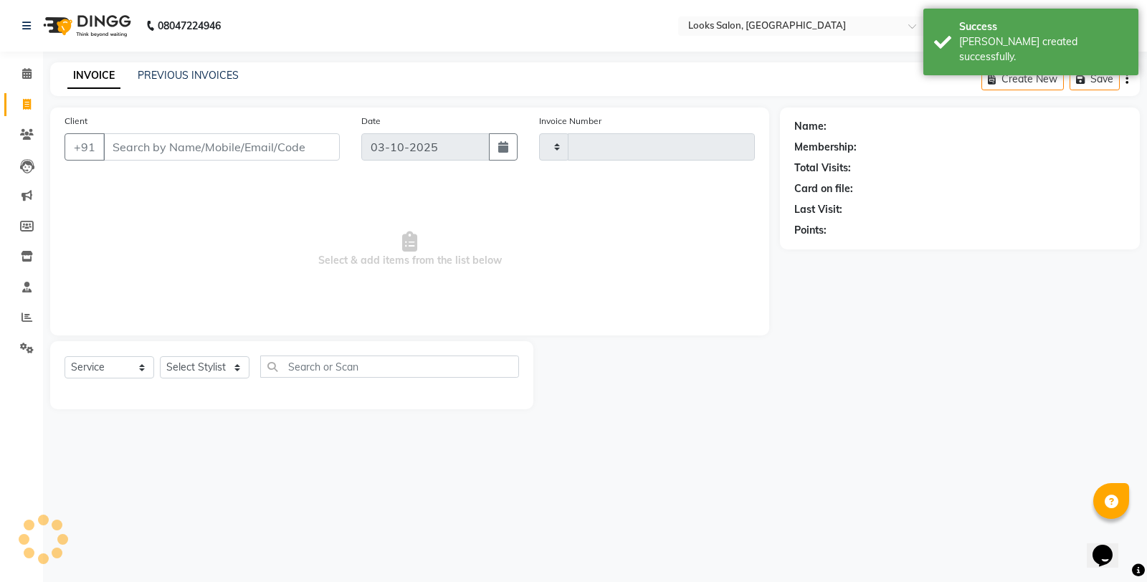
type input "0429"
select select "8126"
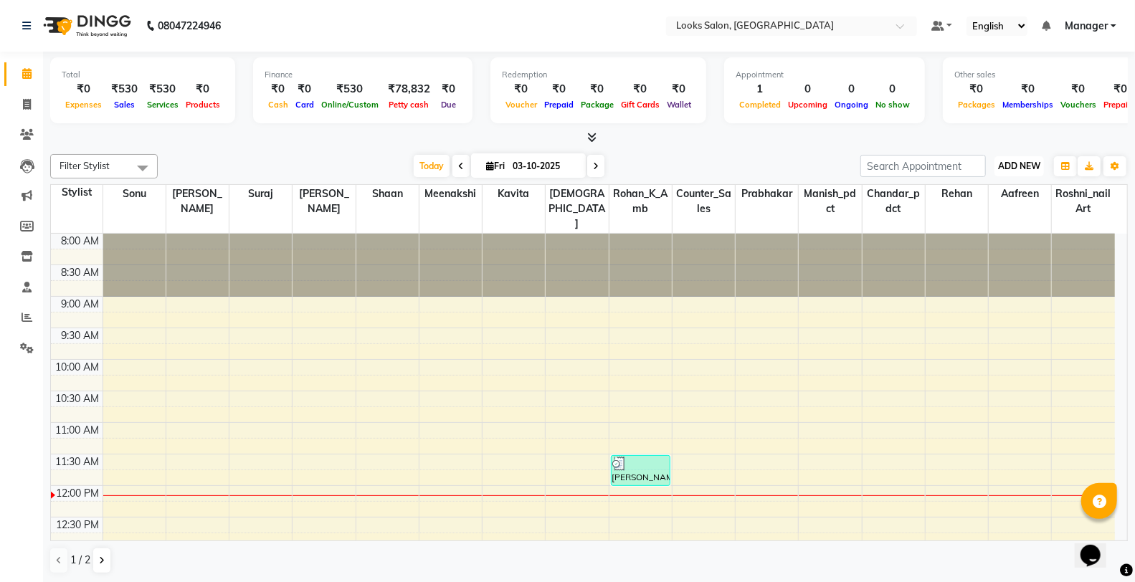
click at [1020, 168] on span "ADD NEW" at bounding box center [1019, 166] width 42 height 11
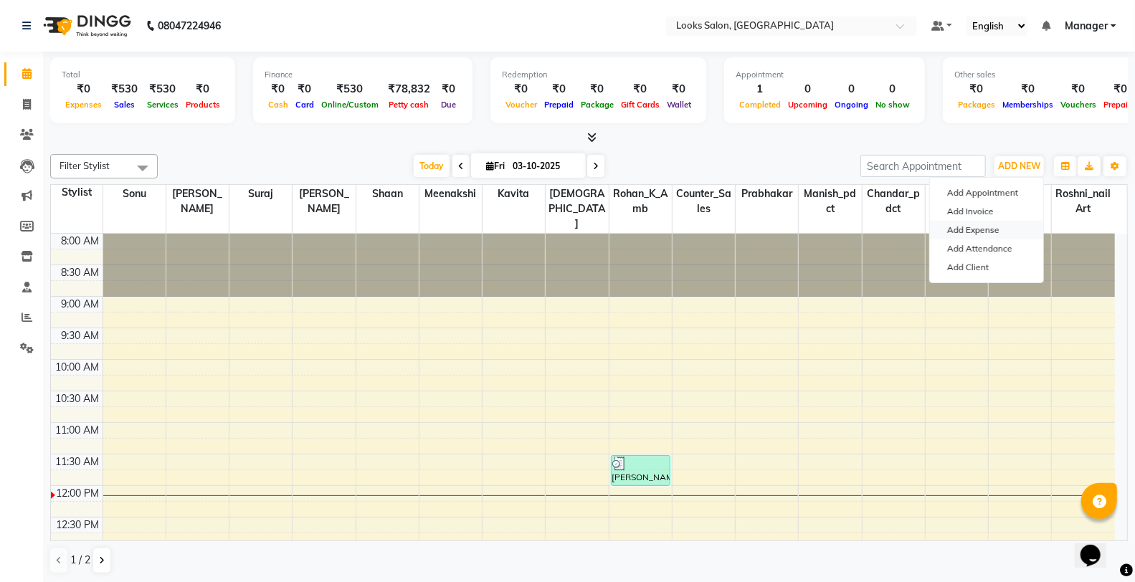
click at [991, 239] on link "Add Expense" at bounding box center [986, 230] width 113 height 19
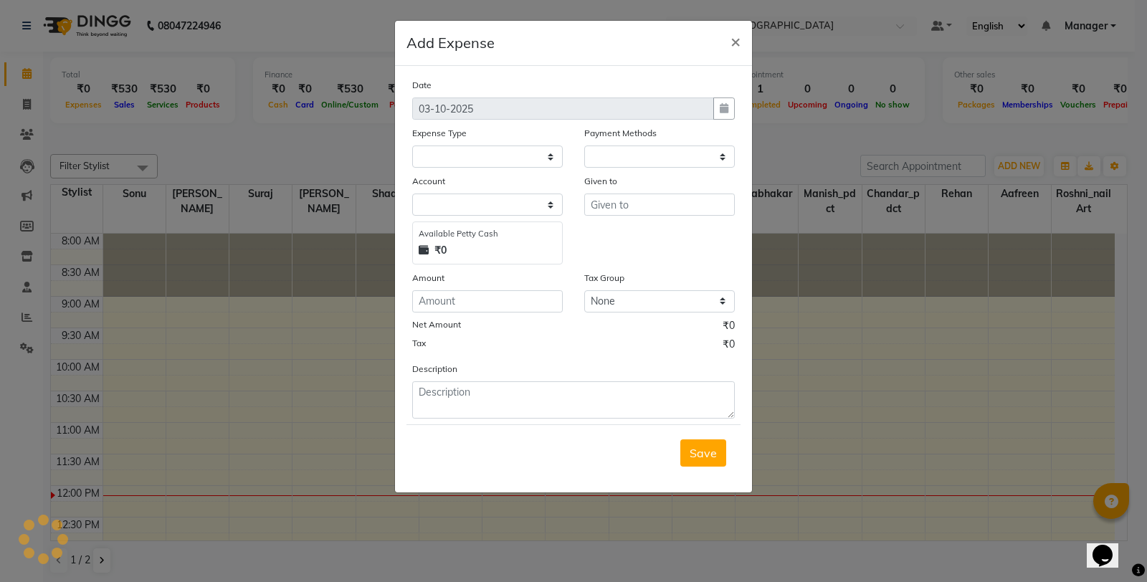
select select "1"
select select "7255"
click at [498, 163] on select "Select Accommodation Aesthetics Bank Deposit BLINKIT Cash Handover Client Refun…" at bounding box center [487, 157] width 151 height 22
select select "24889"
click at [412, 146] on select "Select Accommodation Aesthetics Bank Deposit BLINKIT Cash Handover Client Refun…" at bounding box center [487, 157] width 151 height 22
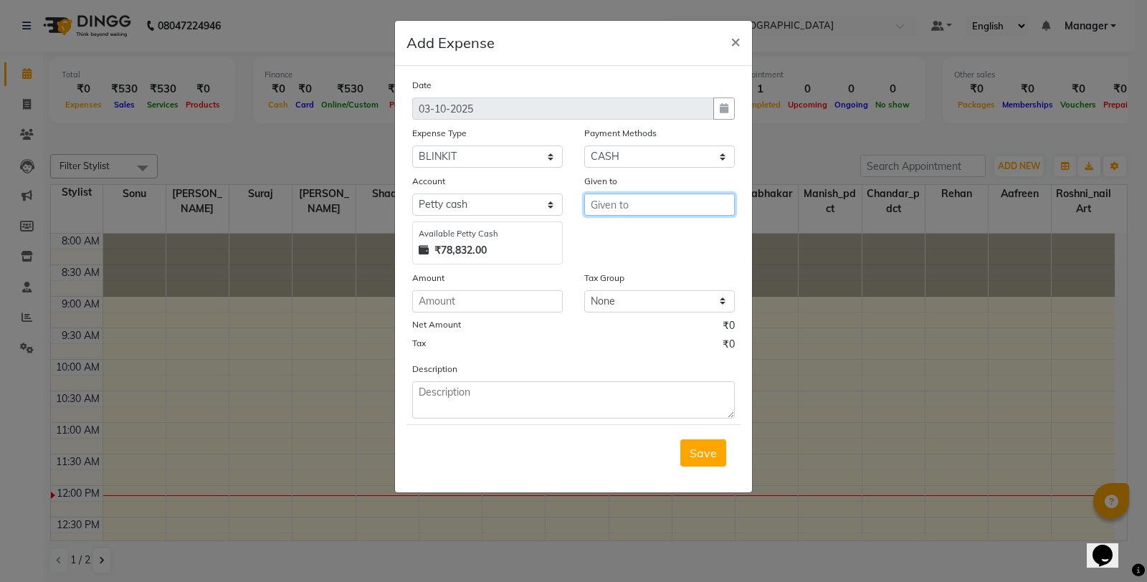
drag, startPoint x: 612, startPoint y: 197, endPoint x: 663, endPoint y: 117, distance: 94.1
click at [614, 194] on div "Given to" at bounding box center [660, 219] width 172 height 91
type input "Counter_Sales"
drag, startPoint x: 521, startPoint y: 306, endPoint x: 521, endPoint y: 295, distance: 11.5
click at [521, 306] on input "number" at bounding box center [487, 301] width 151 height 22
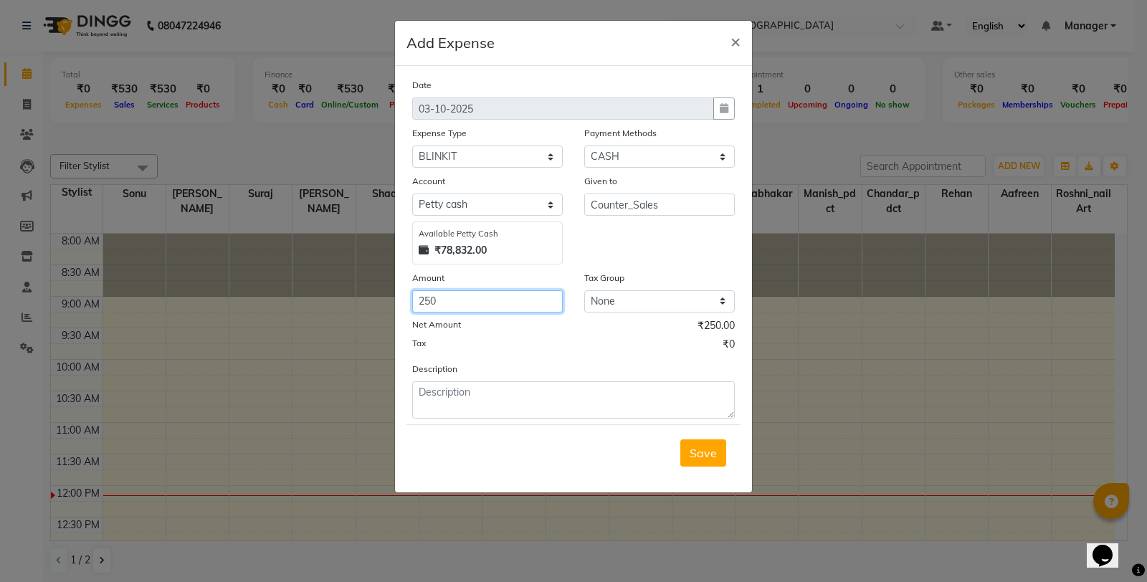
type input "250"
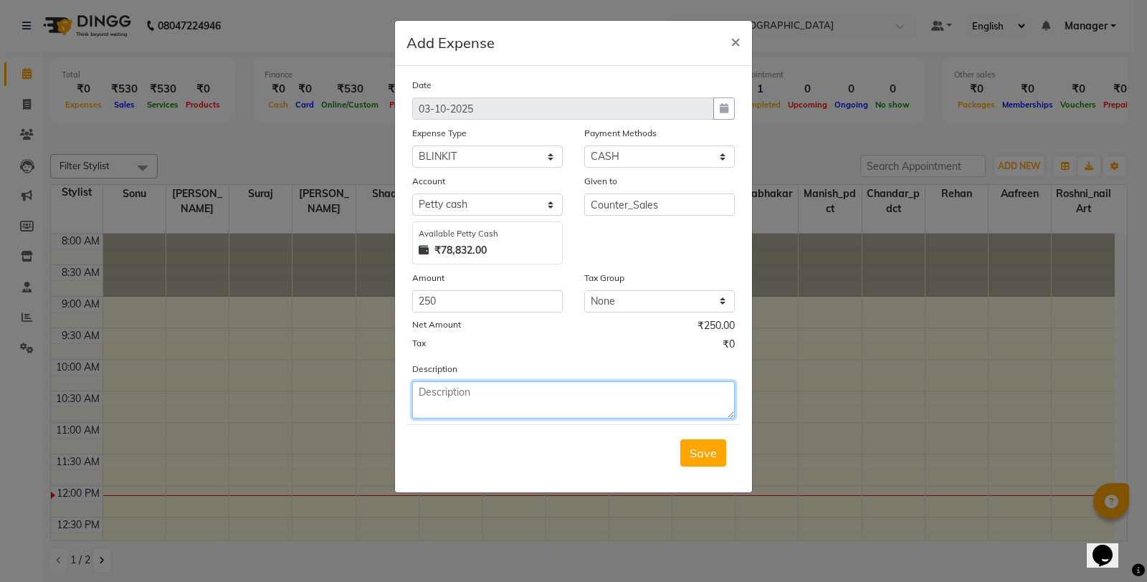
drag, startPoint x: 488, startPoint y: 395, endPoint x: 410, endPoint y: 250, distance: 164.9
click at [488, 395] on textarea at bounding box center [573, 400] width 323 height 37
type textarea "MILK"
click at [692, 469] on div "Save" at bounding box center [574, 453] width 334 height 57
click at [691, 460] on span "Save" at bounding box center [703, 453] width 27 height 14
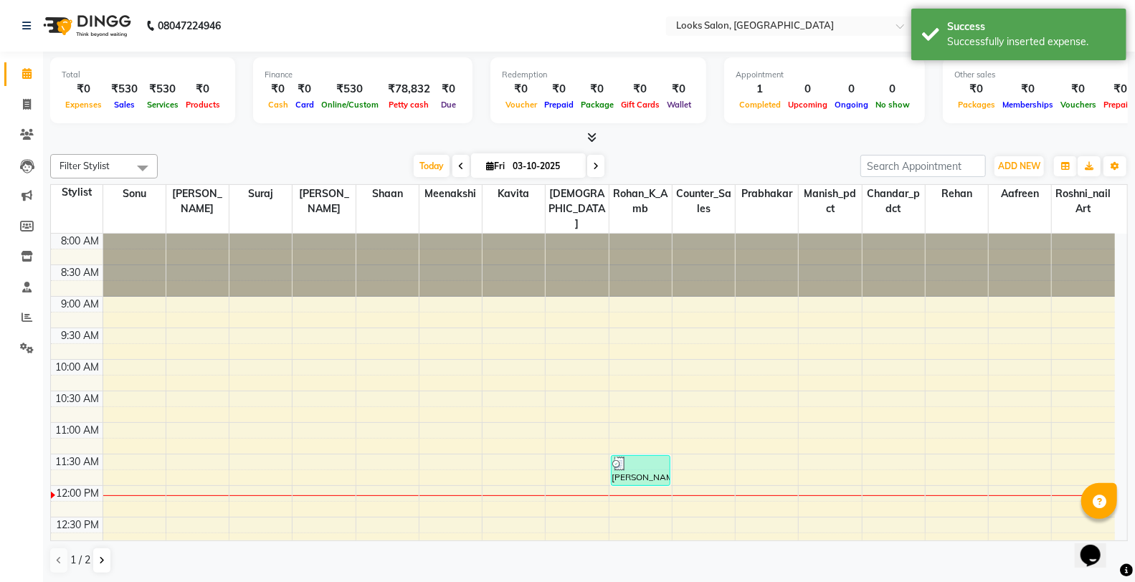
click at [36, 118] on li "Invoice" at bounding box center [21, 105] width 43 height 31
click at [26, 99] on icon at bounding box center [27, 104] width 8 height 11
select select "service"
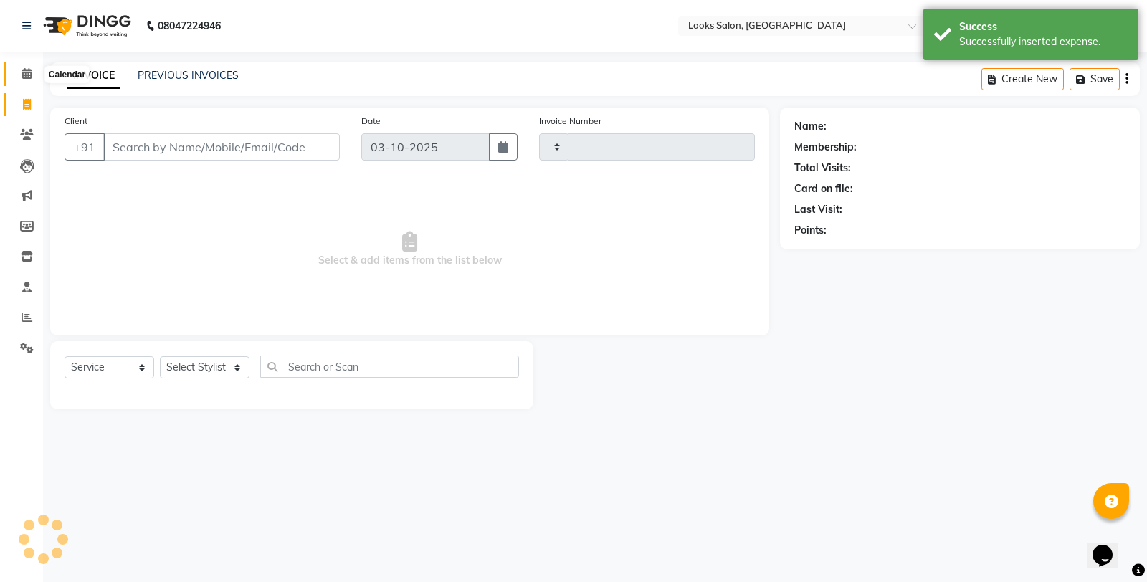
type input "0429"
click at [27, 65] on link "Calendar" at bounding box center [21, 74] width 34 height 24
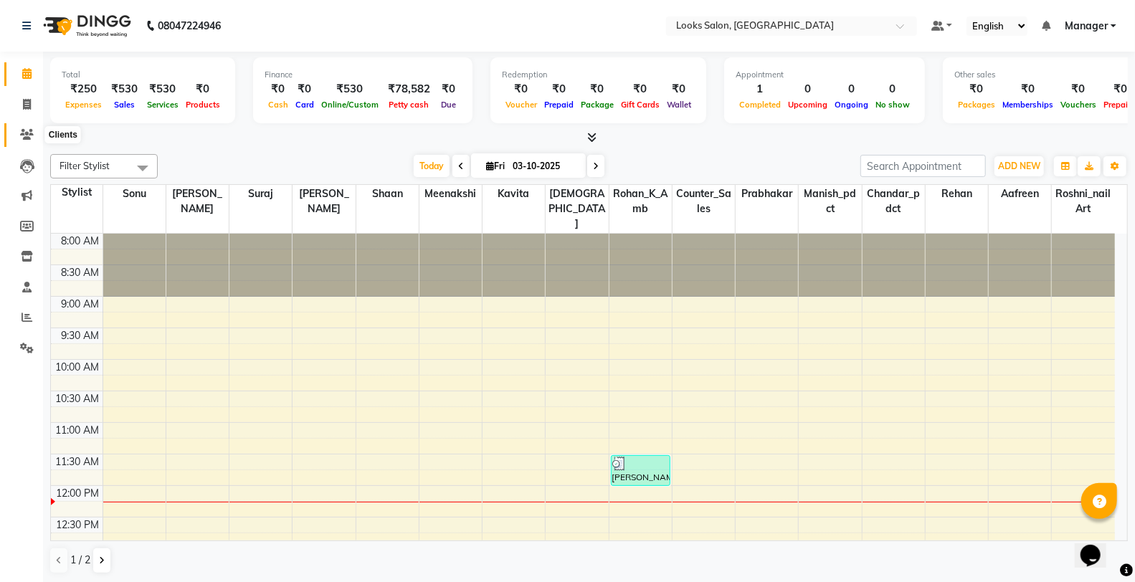
click at [22, 137] on icon at bounding box center [27, 134] width 14 height 11
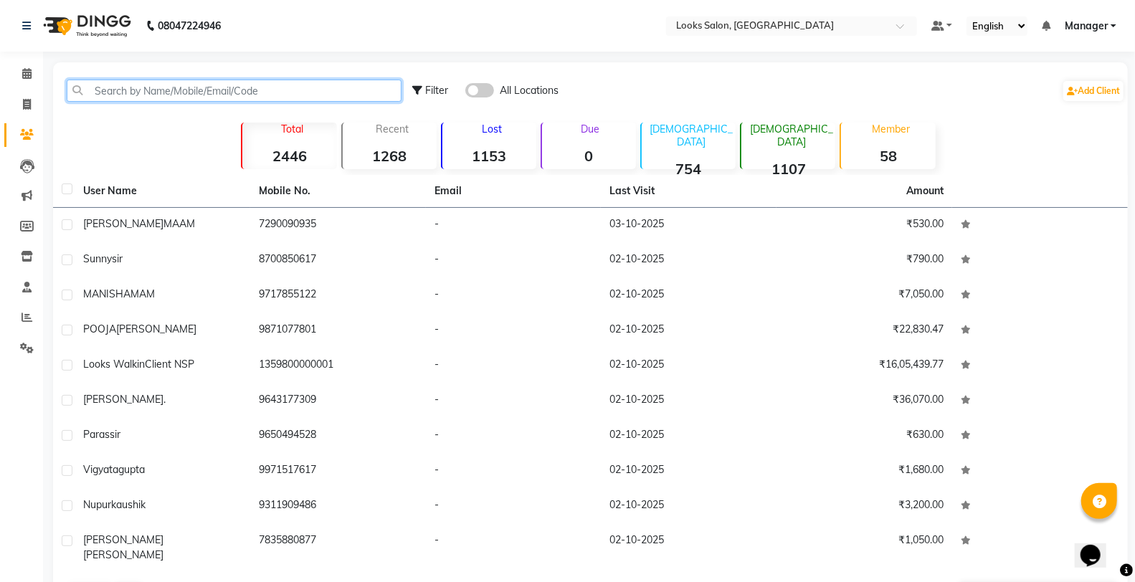
click at [137, 95] on input "text" at bounding box center [234, 91] width 335 height 22
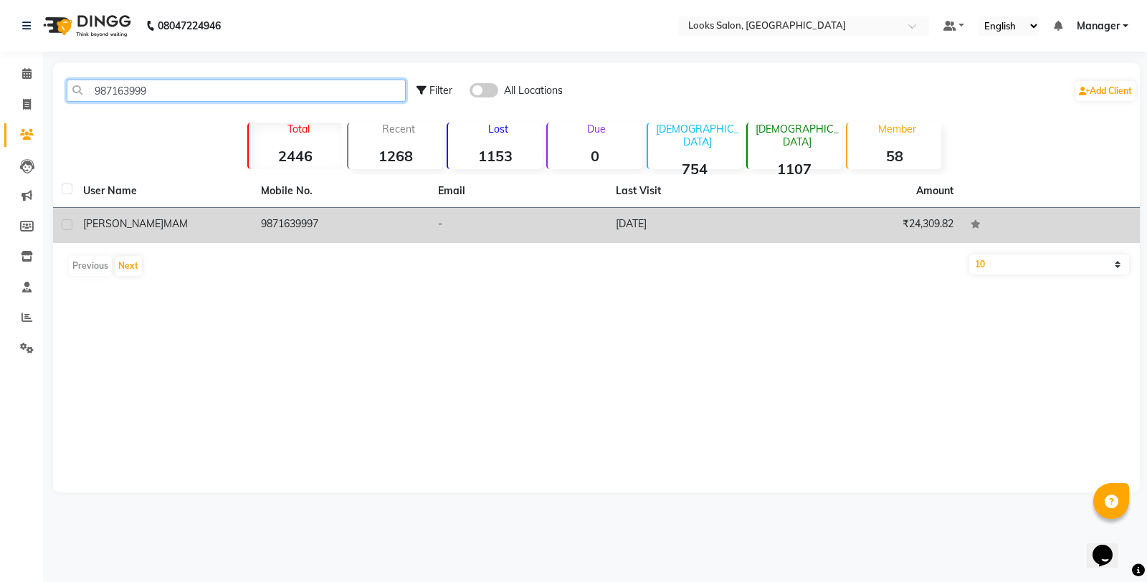
type input "987163999"
click at [775, 228] on td "[DATE]" at bounding box center [696, 225] width 178 height 35
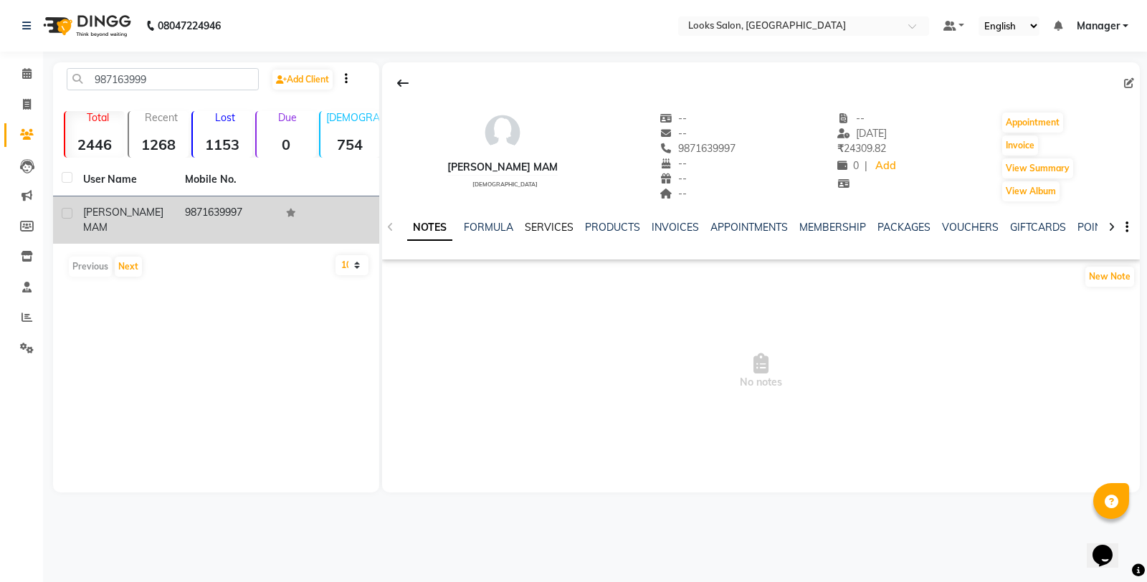
click at [564, 224] on link "SERVICES" at bounding box center [549, 227] width 49 height 13
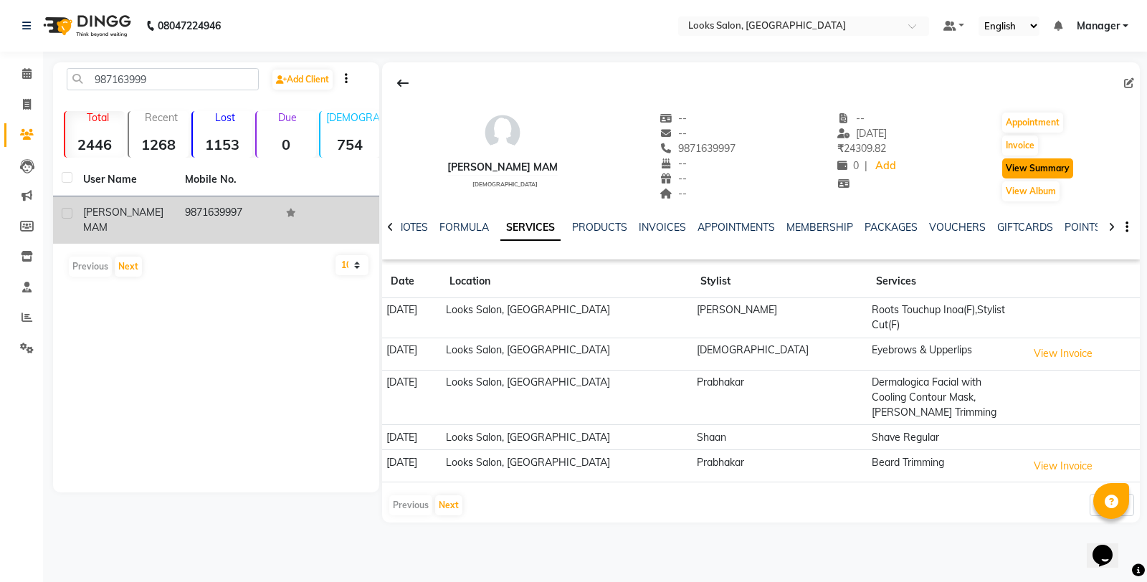
click at [1011, 169] on button "View Summary" at bounding box center [1038, 168] width 71 height 20
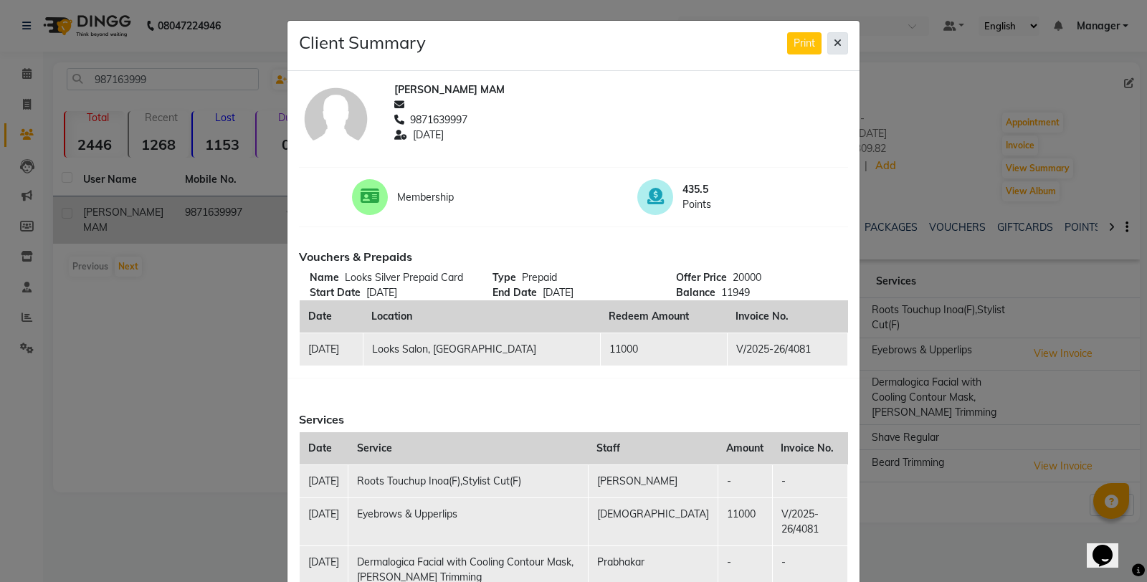
click at [834, 47] on icon at bounding box center [838, 43] width 8 height 10
